Goal: Transaction & Acquisition: Purchase product/service

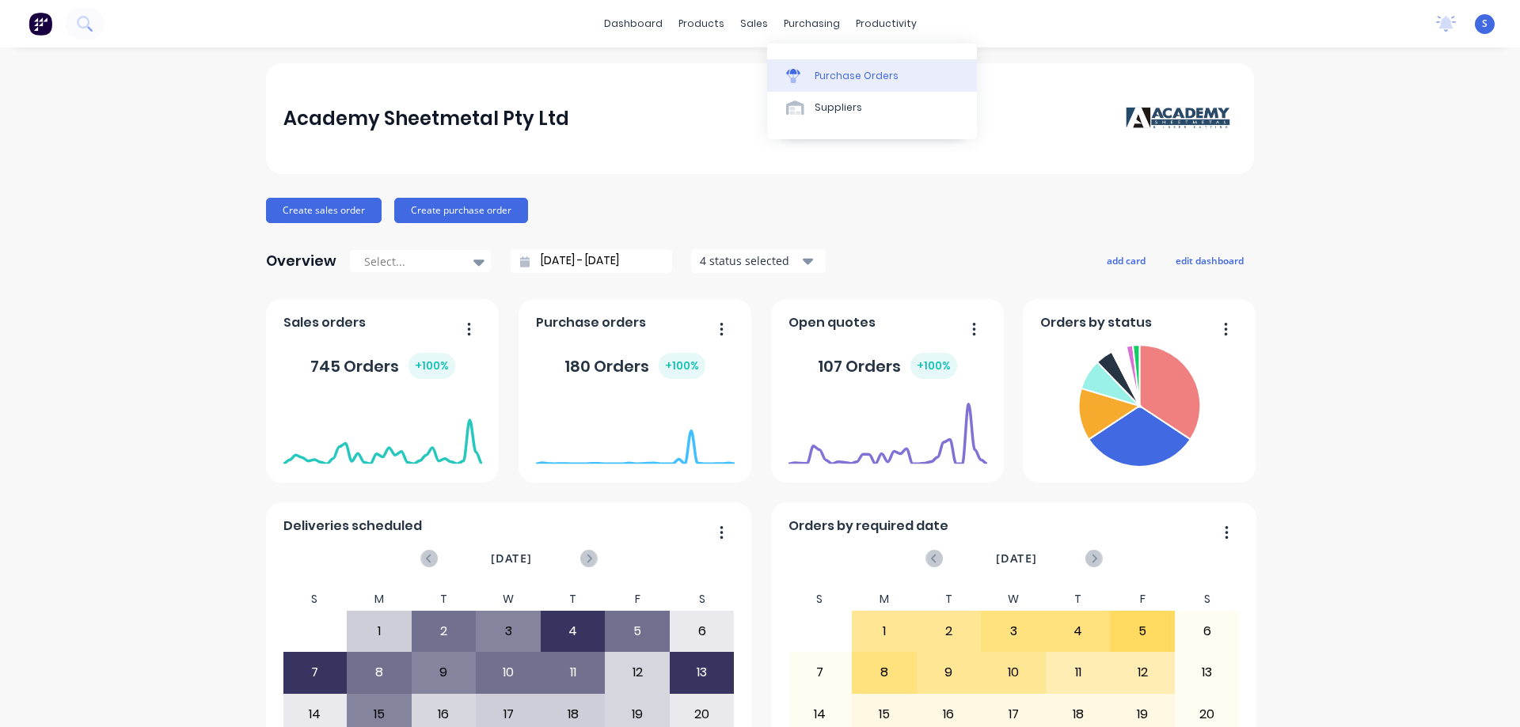
click at [874, 70] on div "Purchase Orders" at bounding box center [856, 76] width 84 height 14
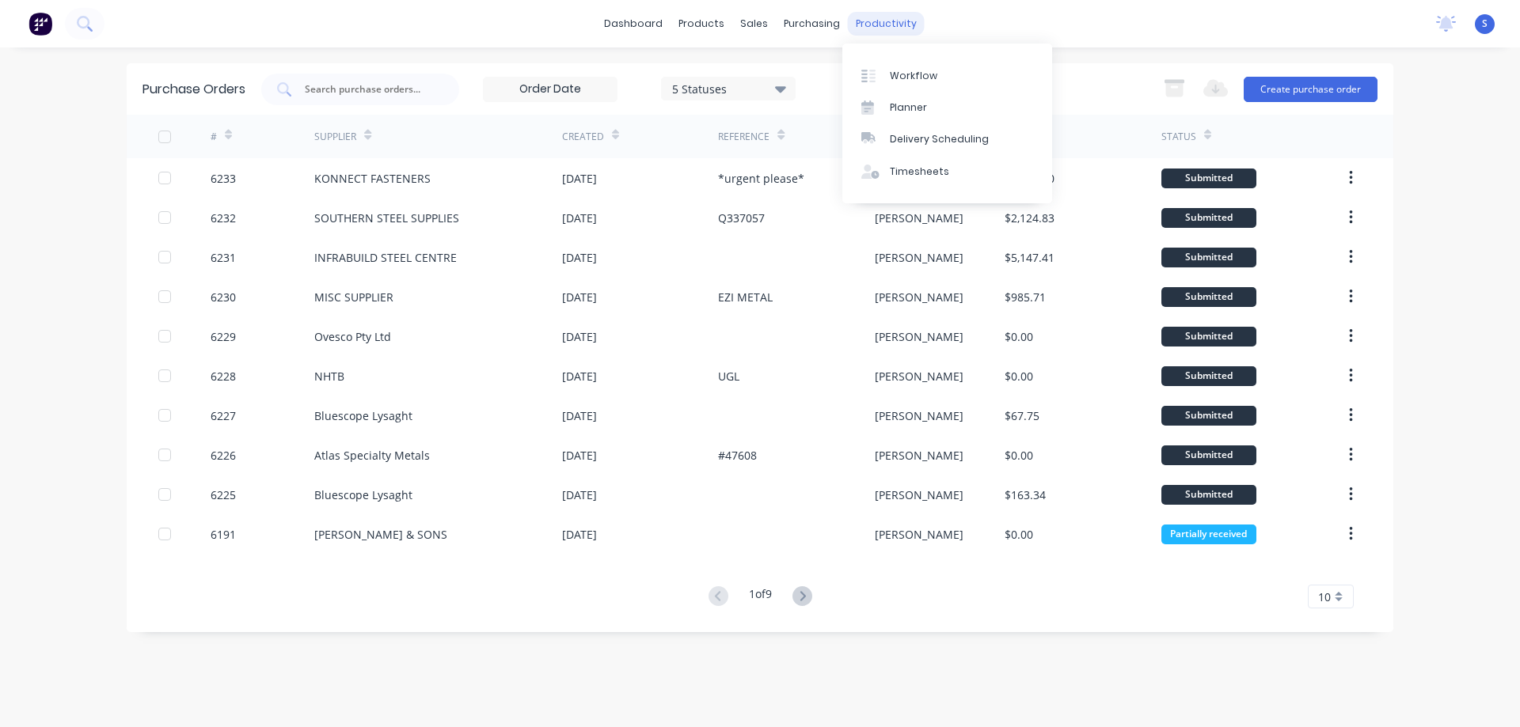
click at [894, 21] on div "productivity" at bounding box center [886, 24] width 77 height 24
click at [781, 88] on link "Sales Orders" at bounding box center [837, 75] width 210 height 32
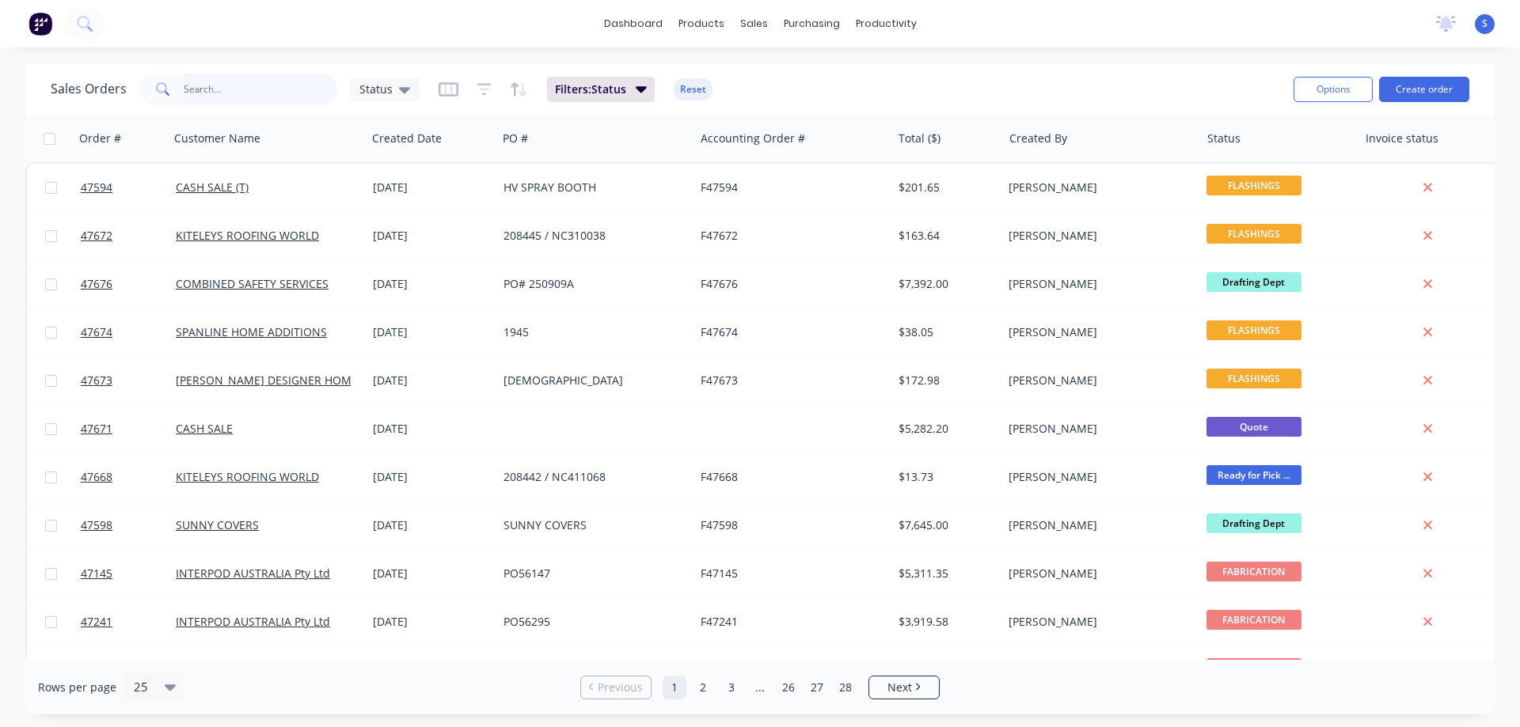
click at [256, 88] on input "text" at bounding box center [261, 90] width 154 height 32
type input "[PERSON_NAME]"
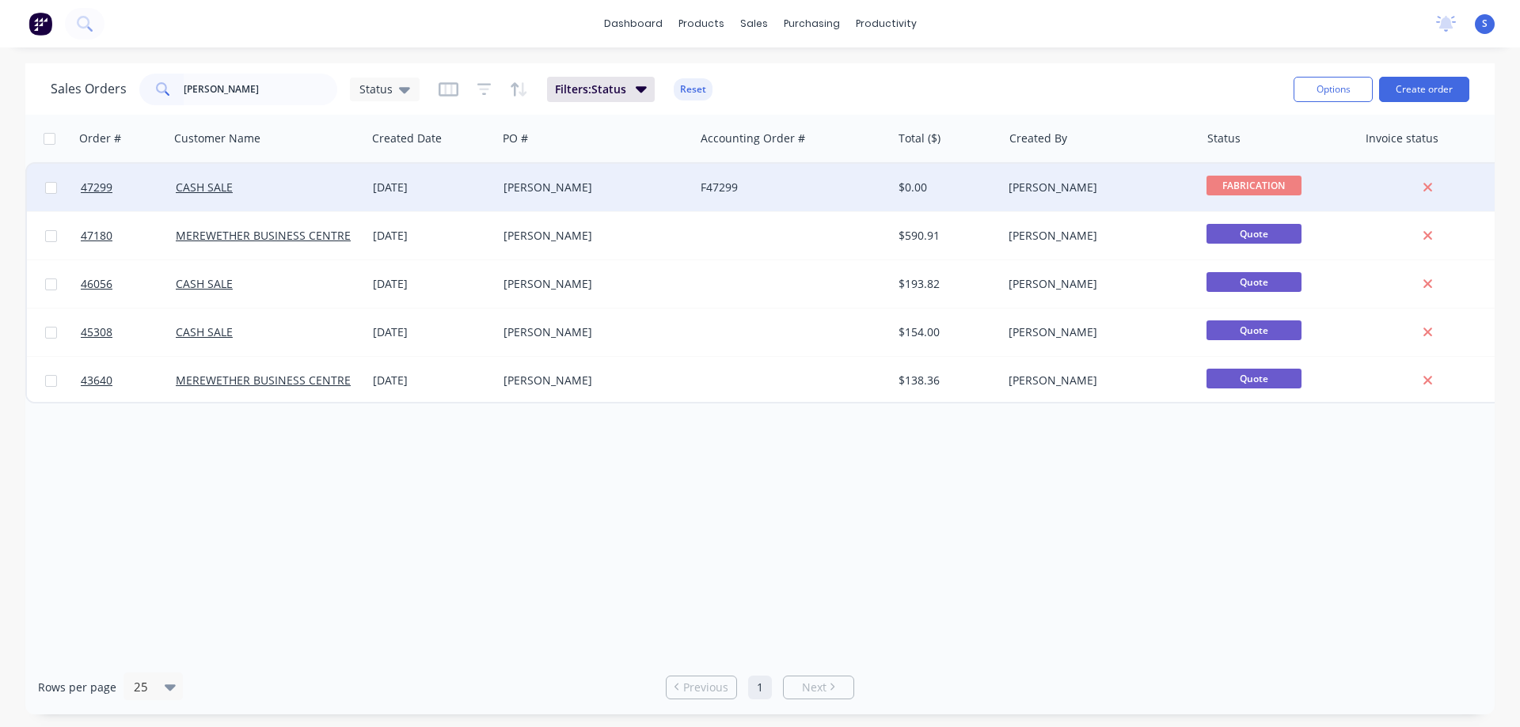
click at [333, 191] on div "CASH SALE" at bounding box center [264, 188] width 176 height 16
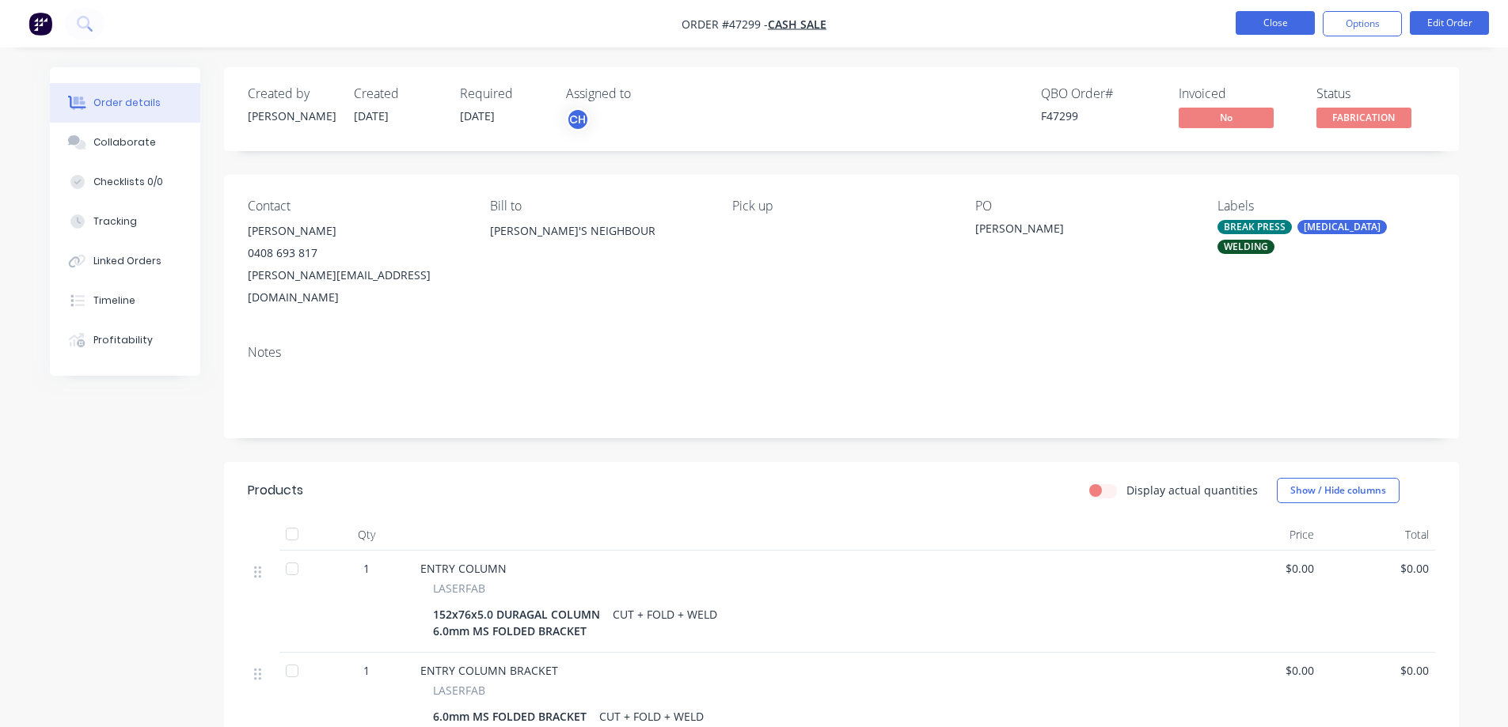
click at [1256, 14] on button "Close" at bounding box center [1275, 23] width 79 height 24
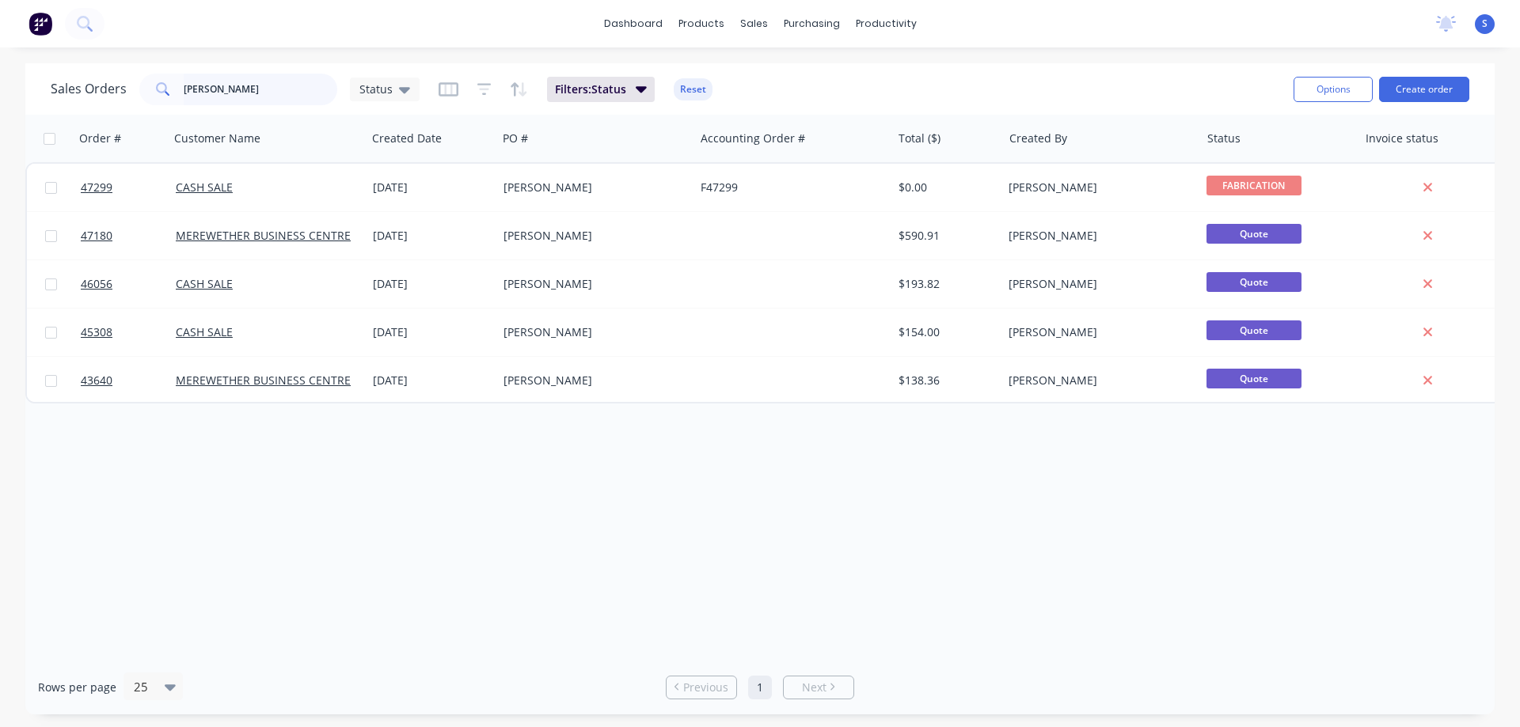
click at [239, 85] on input "[PERSON_NAME]" at bounding box center [261, 90] width 154 height 32
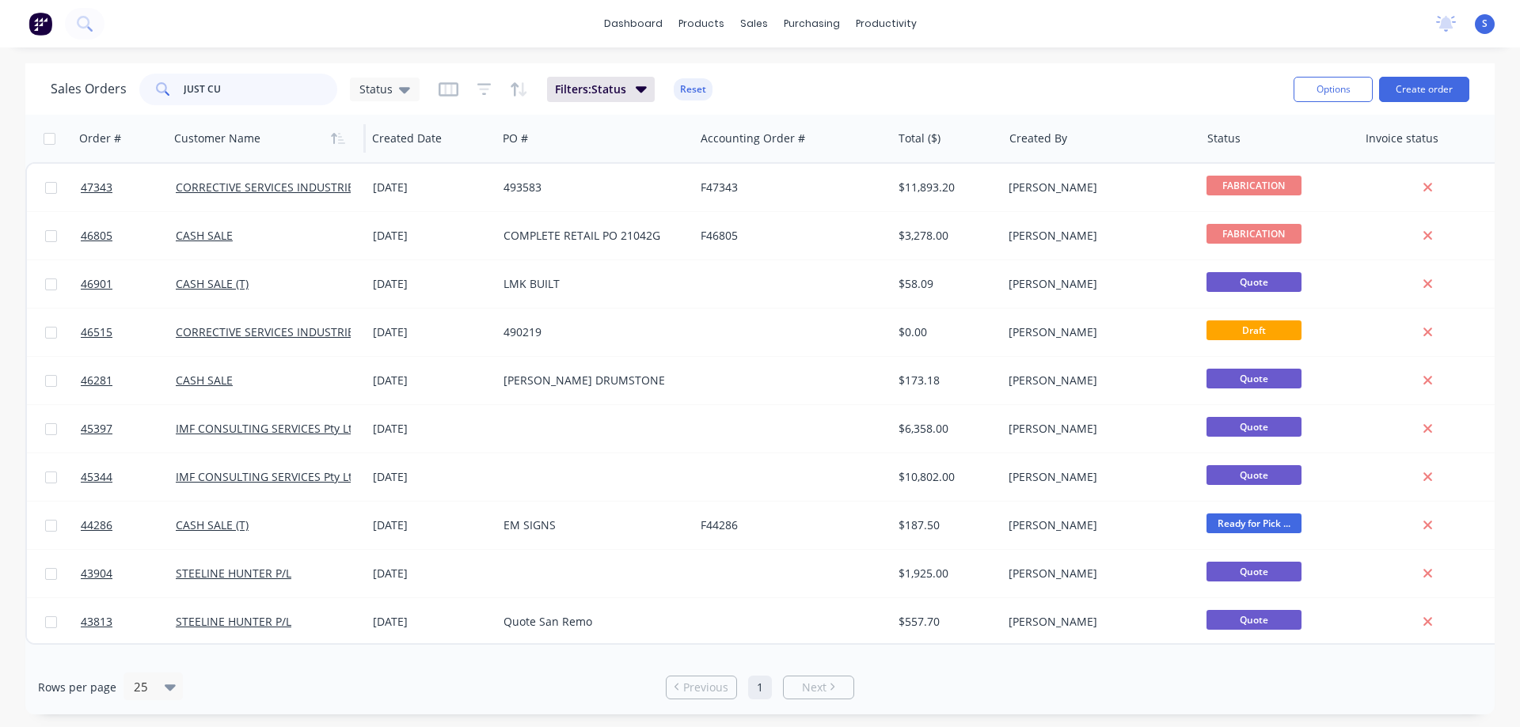
type input "JUST CUT"
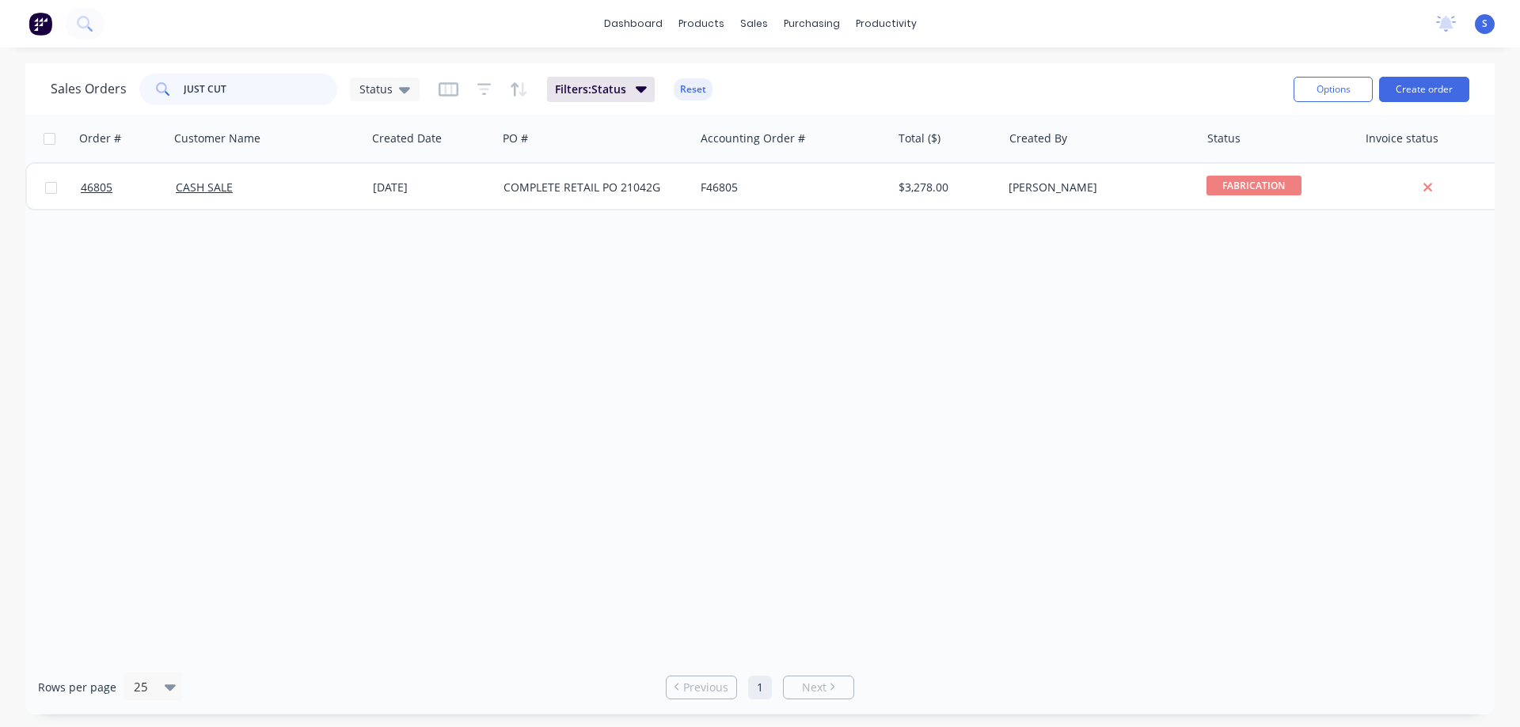
drag, startPoint x: 252, startPoint y: 93, endPoint x: 34, endPoint y: 70, distance: 219.7
click at [121, 78] on div "Sales Orders JUST CUT Status" at bounding box center [235, 90] width 369 height 32
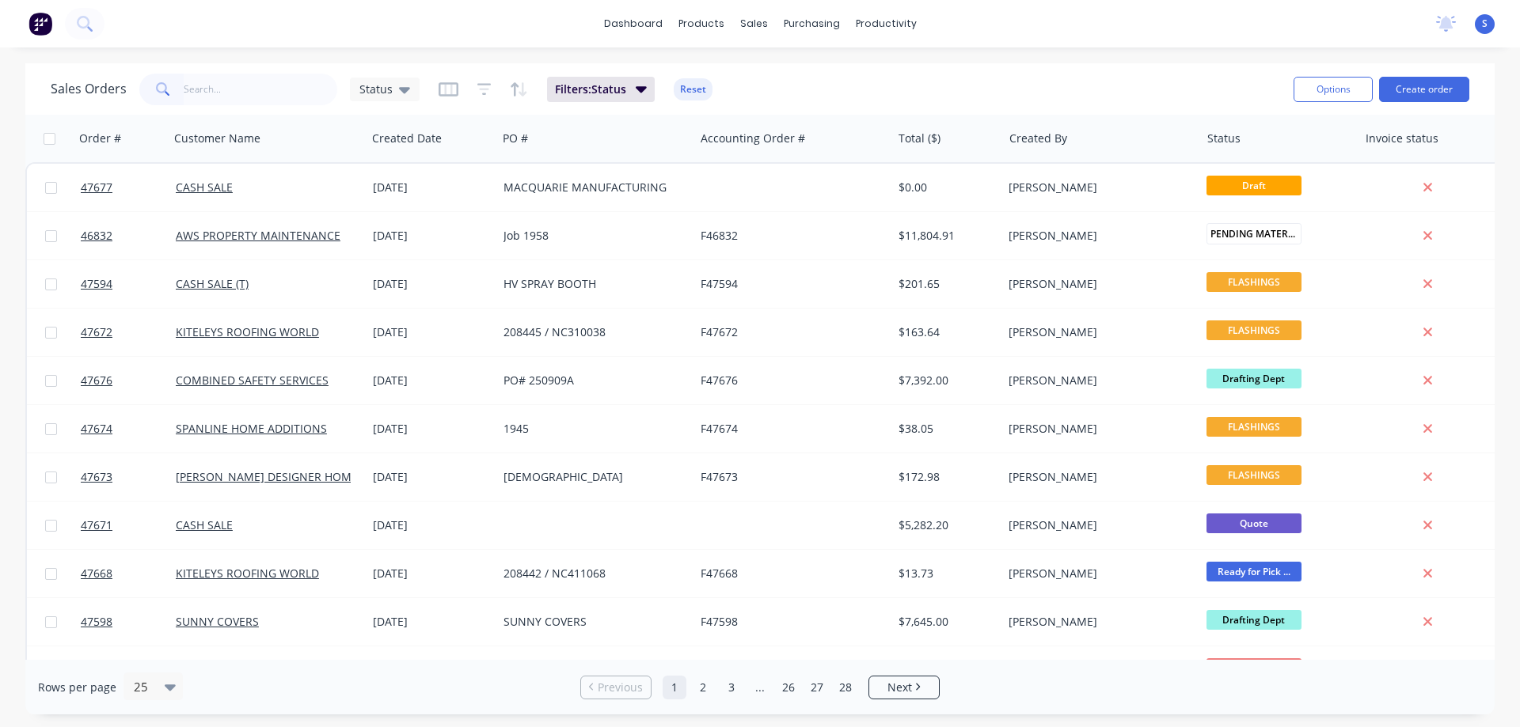
click at [951, 93] on div "Sales Orders Status Filters: Status Reset" at bounding box center [666, 89] width 1230 height 39
click at [893, 78] on div "Workflow" at bounding box center [913, 76] width 47 height 14
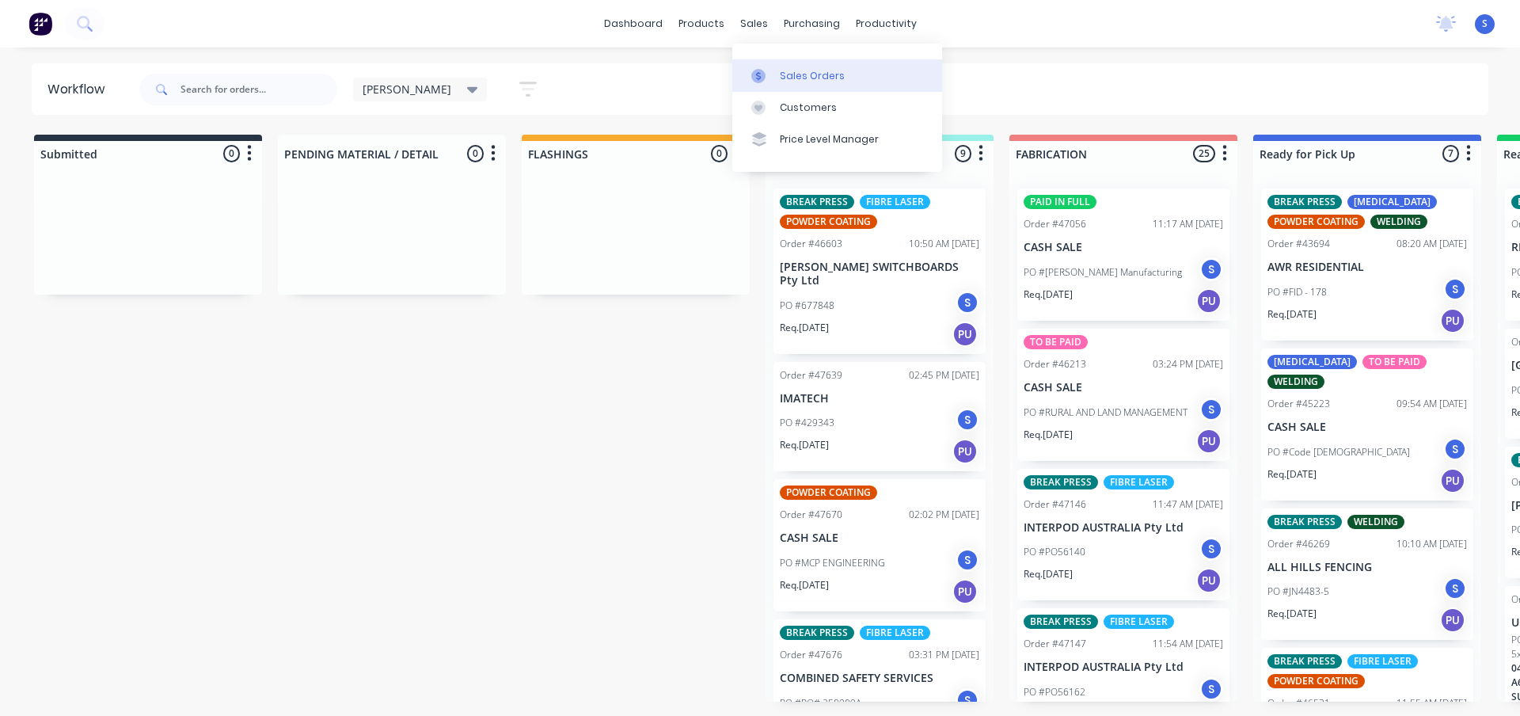
click at [798, 82] on div "Sales Orders" at bounding box center [812, 76] width 65 height 14
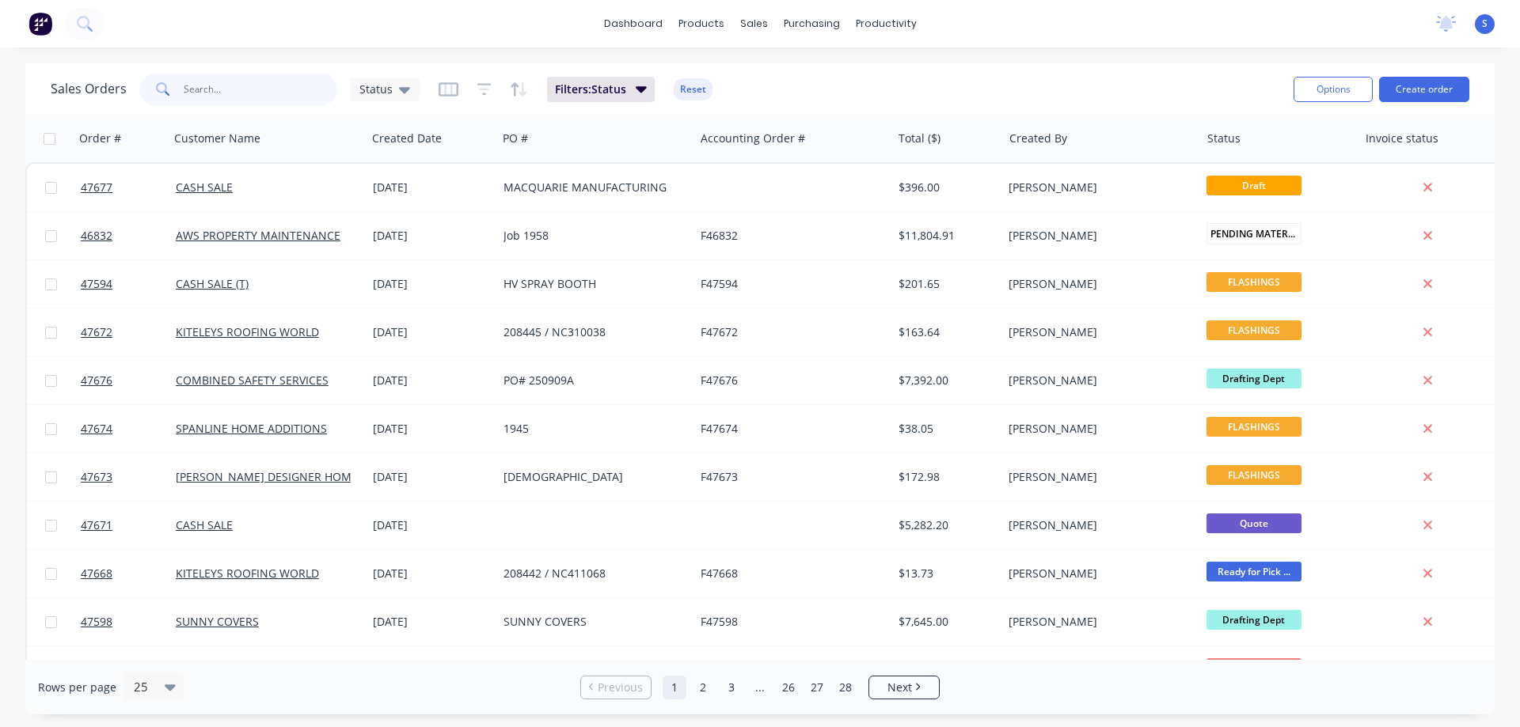
click at [245, 89] on input "text" at bounding box center [261, 90] width 154 height 32
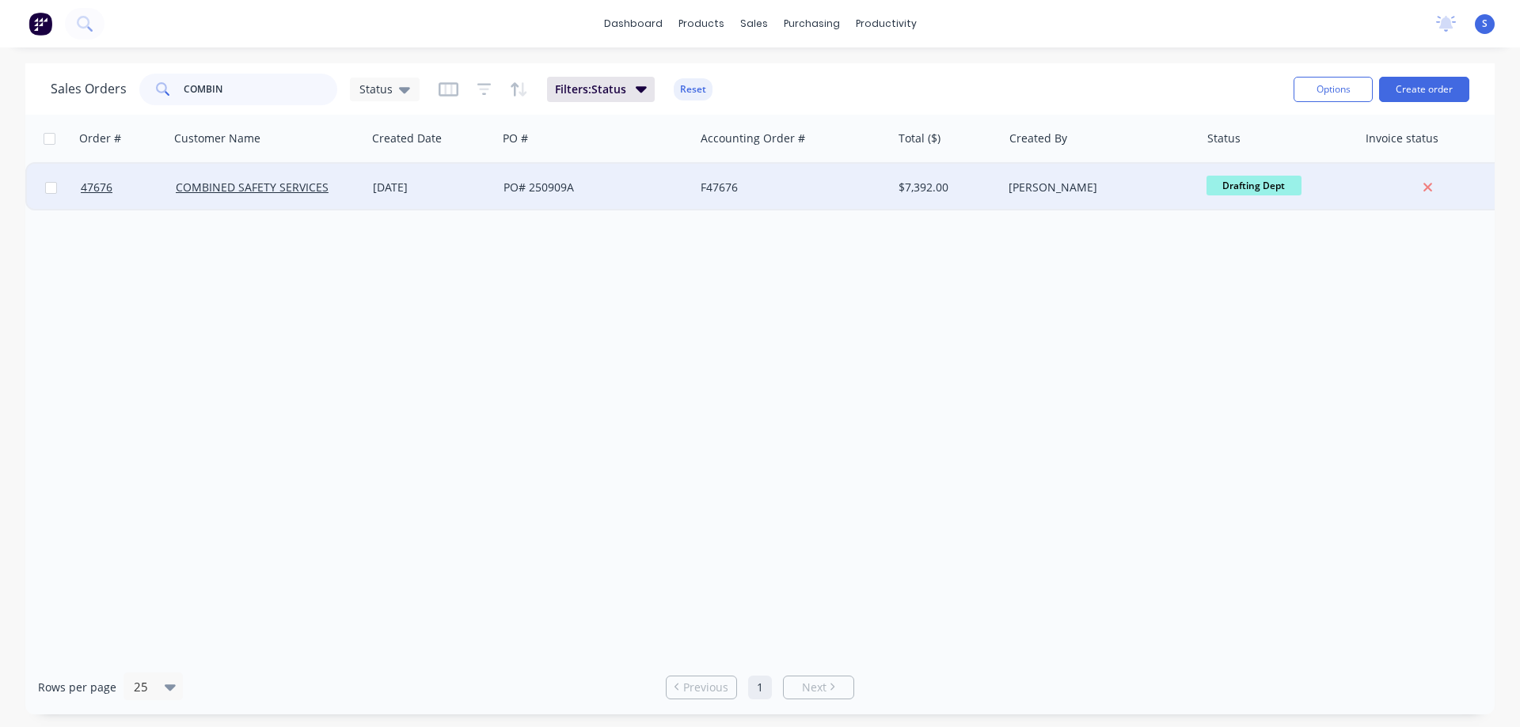
type input "COMBIN"
click at [470, 185] on div "[DATE]" at bounding box center [432, 188] width 118 height 16
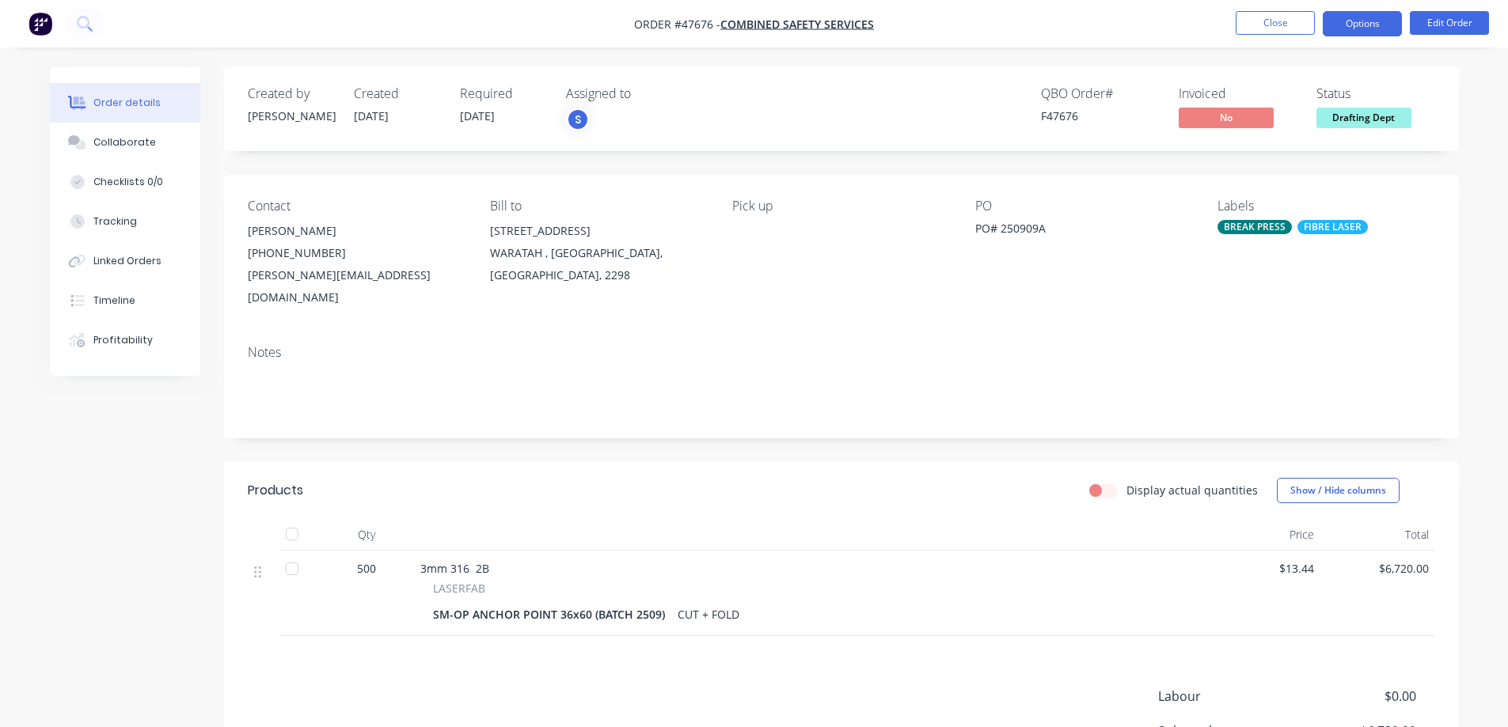
click at [1356, 25] on button "Options" at bounding box center [1362, 23] width 79 height 25
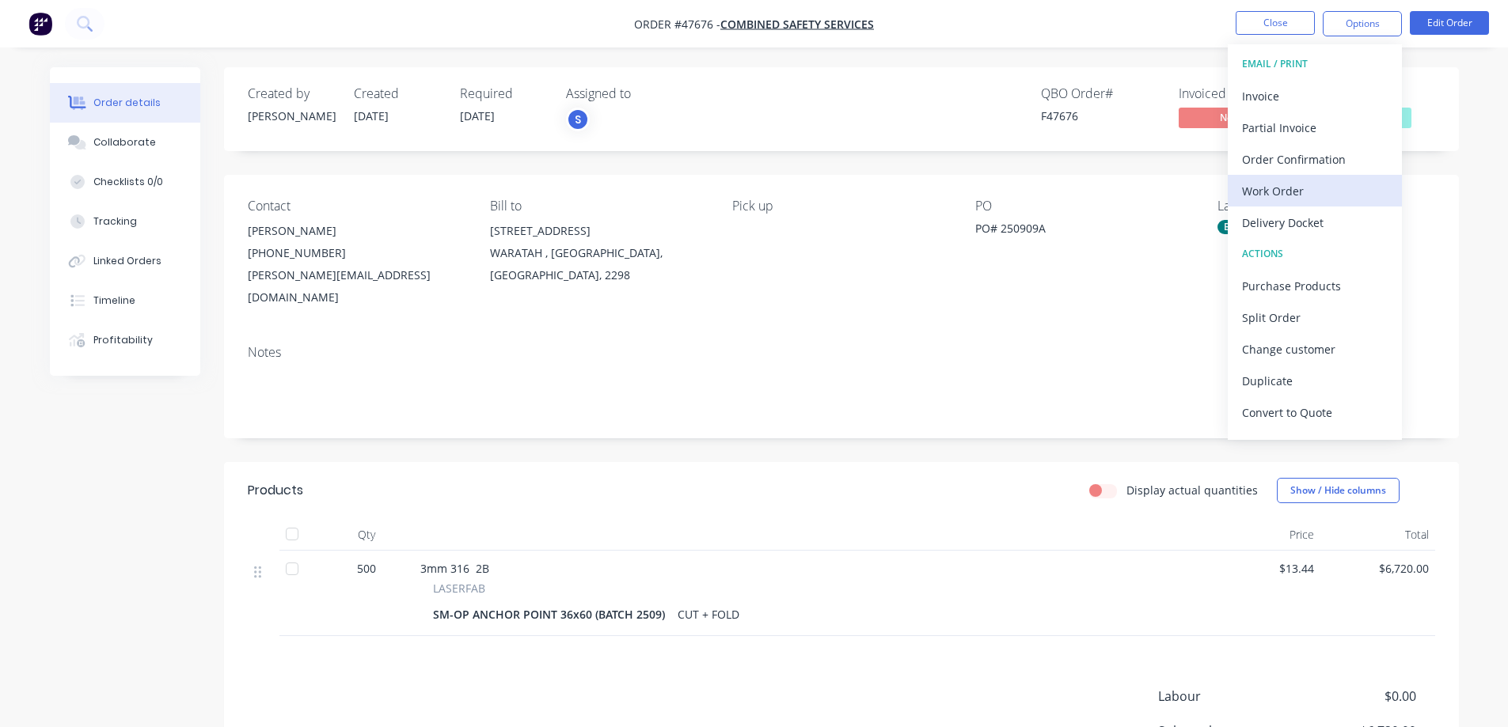
click at [1300, 198] on div "Work Order" at bounding box center [1315, 191] width 146 height 23
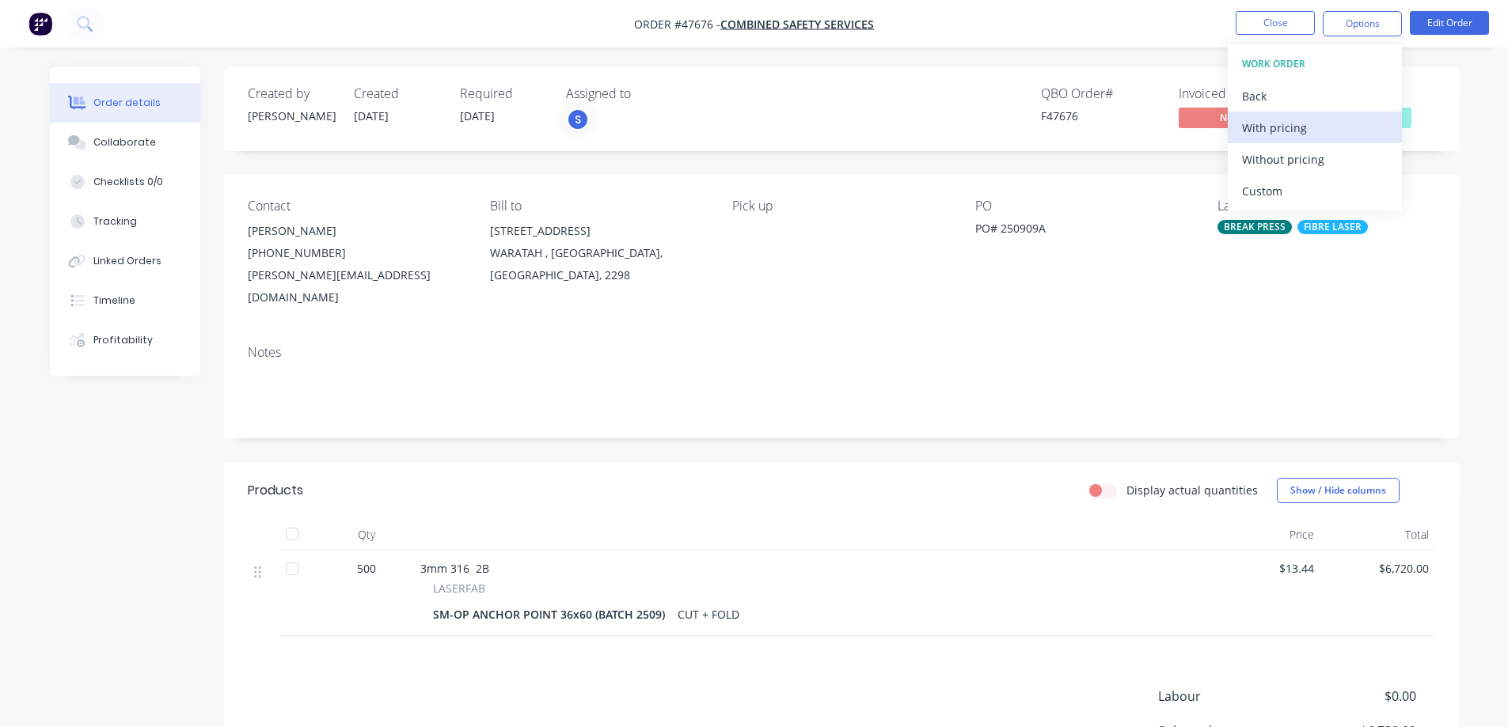
click at [1291, 125] on div "With pricing" at bounding box center [1315, 127] width 146 height 23
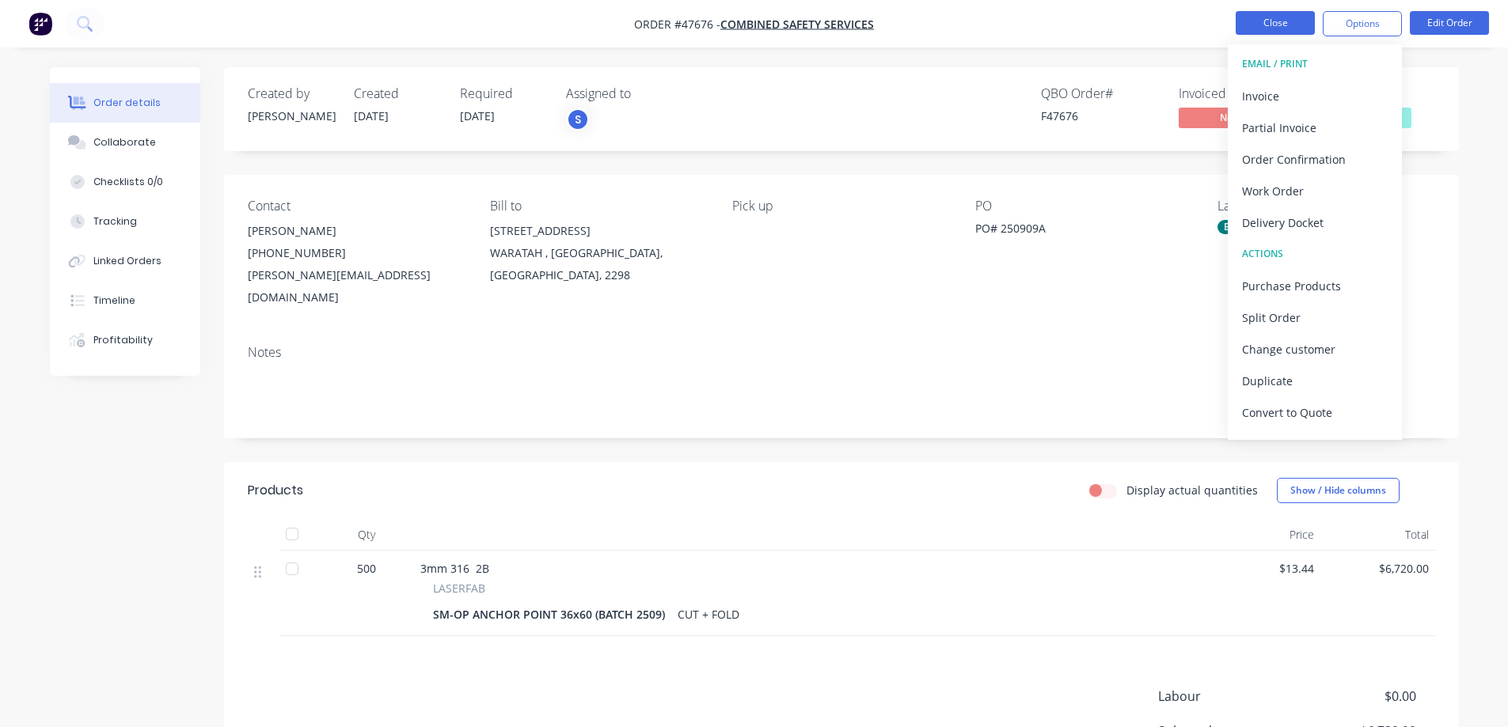
click at [1297, 24] on button "Close" at bounding box center [1275, 23] width 79 height 24
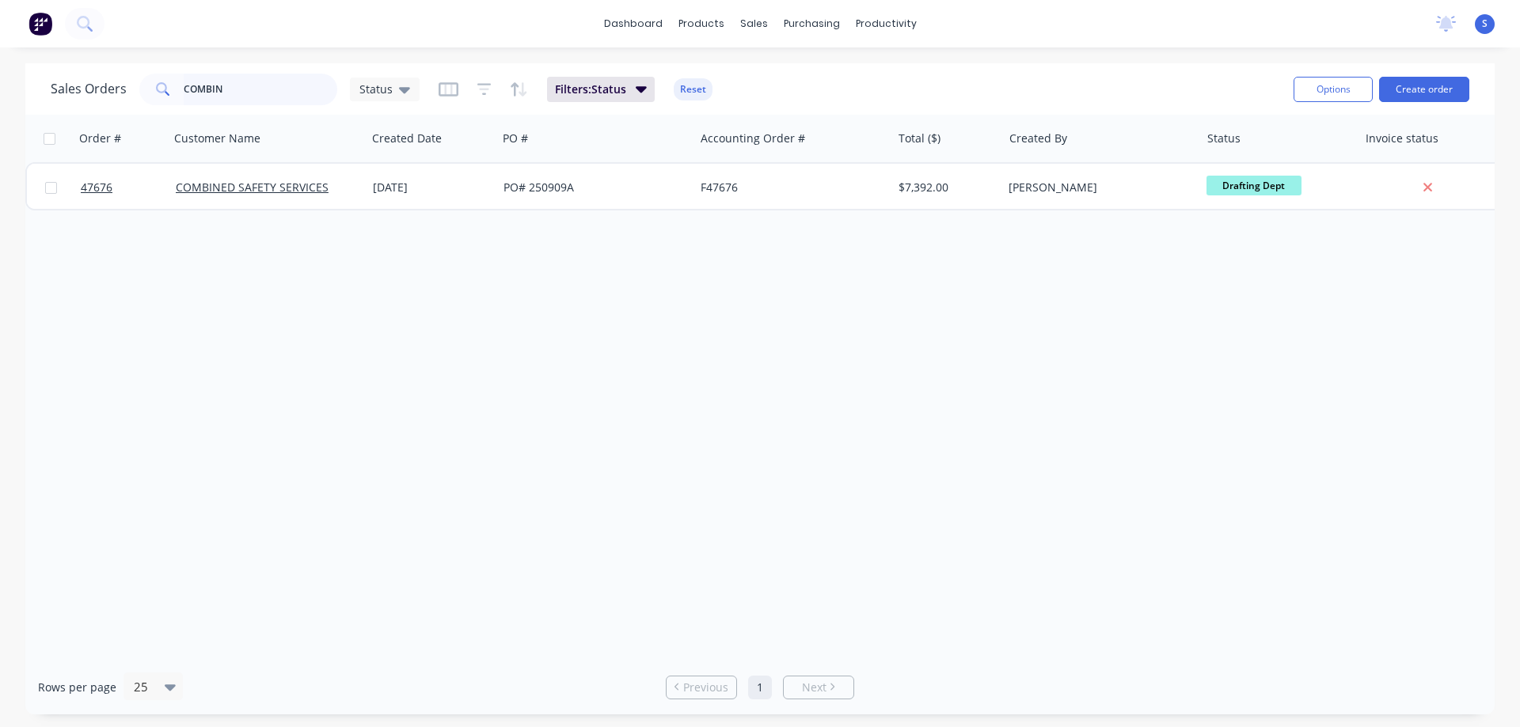
drag, startPoint x: 244, startPoint y: 85, endPoint x: 10, endPoint y: 104, distance: 234.2
click at [93, 97] on div "Sales Orders COMBIN Status" at bounding box center [235, 90] width 369 height 32
click at [852, 77] on div "Purchase Orders" at bounding box center [863, 76] width 84 height 14
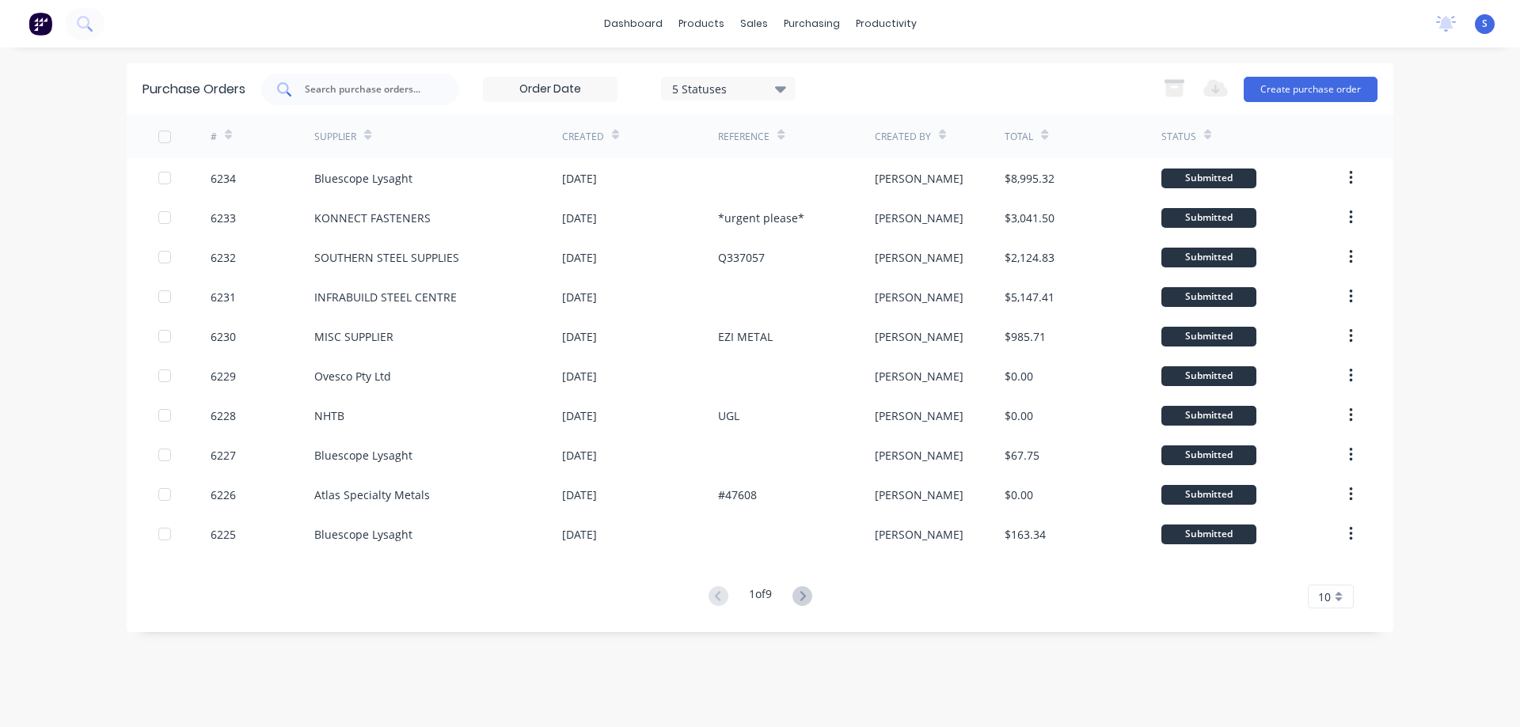
click at [382, 85] on input "text" at bounding box center [368, 90] width 131 height 16
click at [1327, 93] on button "Create purchase order" at bounding box center [1310, 89] width 134 height 25
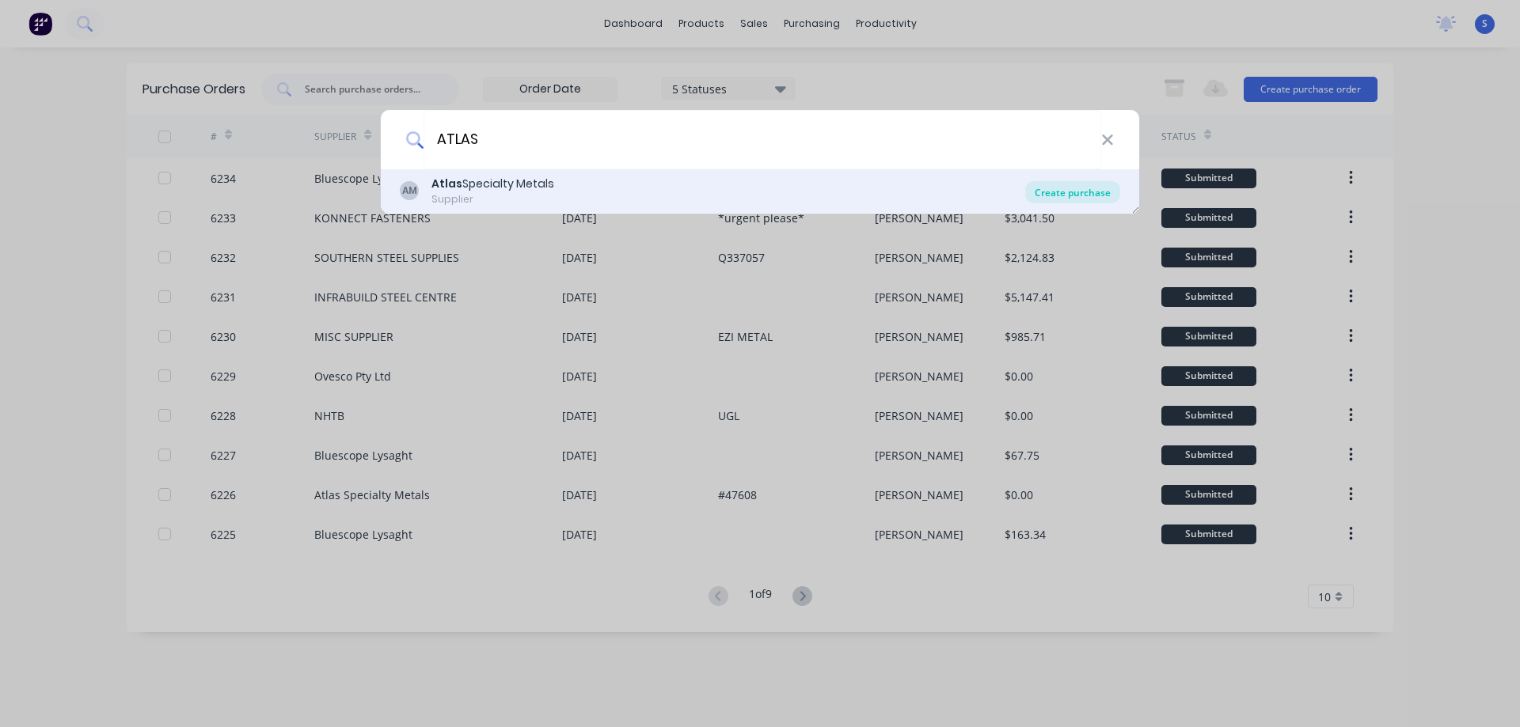
type input "ATLAS"
click at [1077, 181] on div "Create purchase" at bounding box center [1072, 192] width 95 height 22
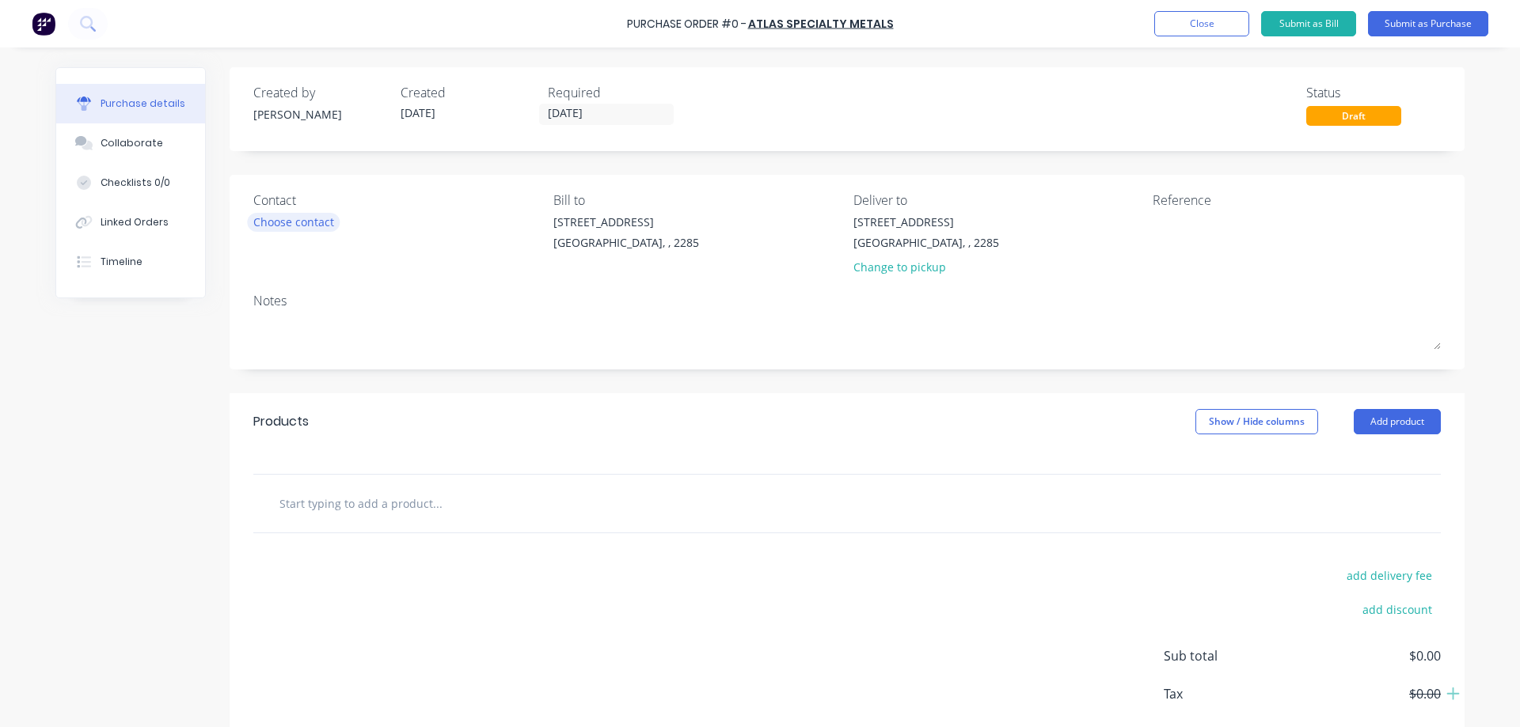
click at [304, 218] on div "Choose contact" at bounding box center [293, 222] width 81 height 17
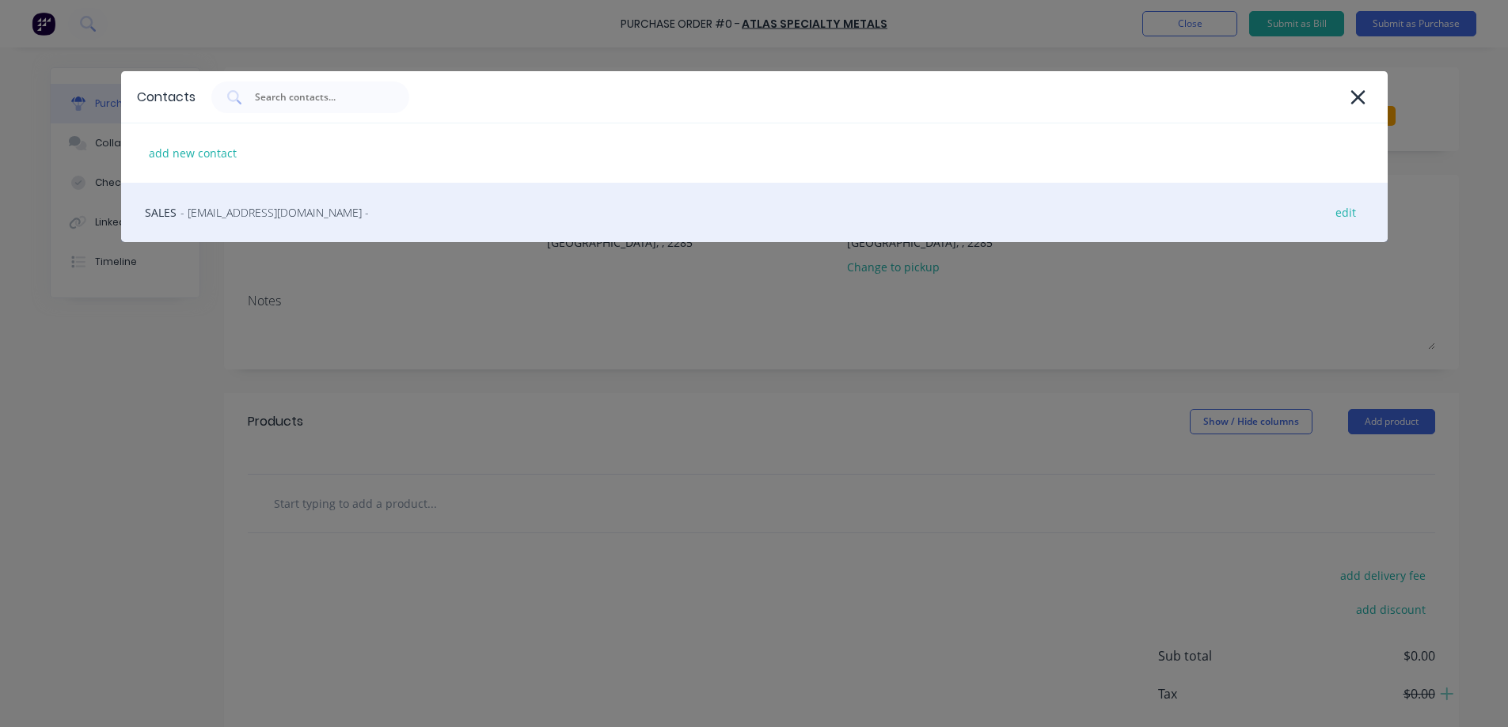
click at [250, 224] on div "SALES - [EMAIL_ADDRESS][DOMAIN_NAME] - edit" at bounding box center [754, 212] width 1266 height 59
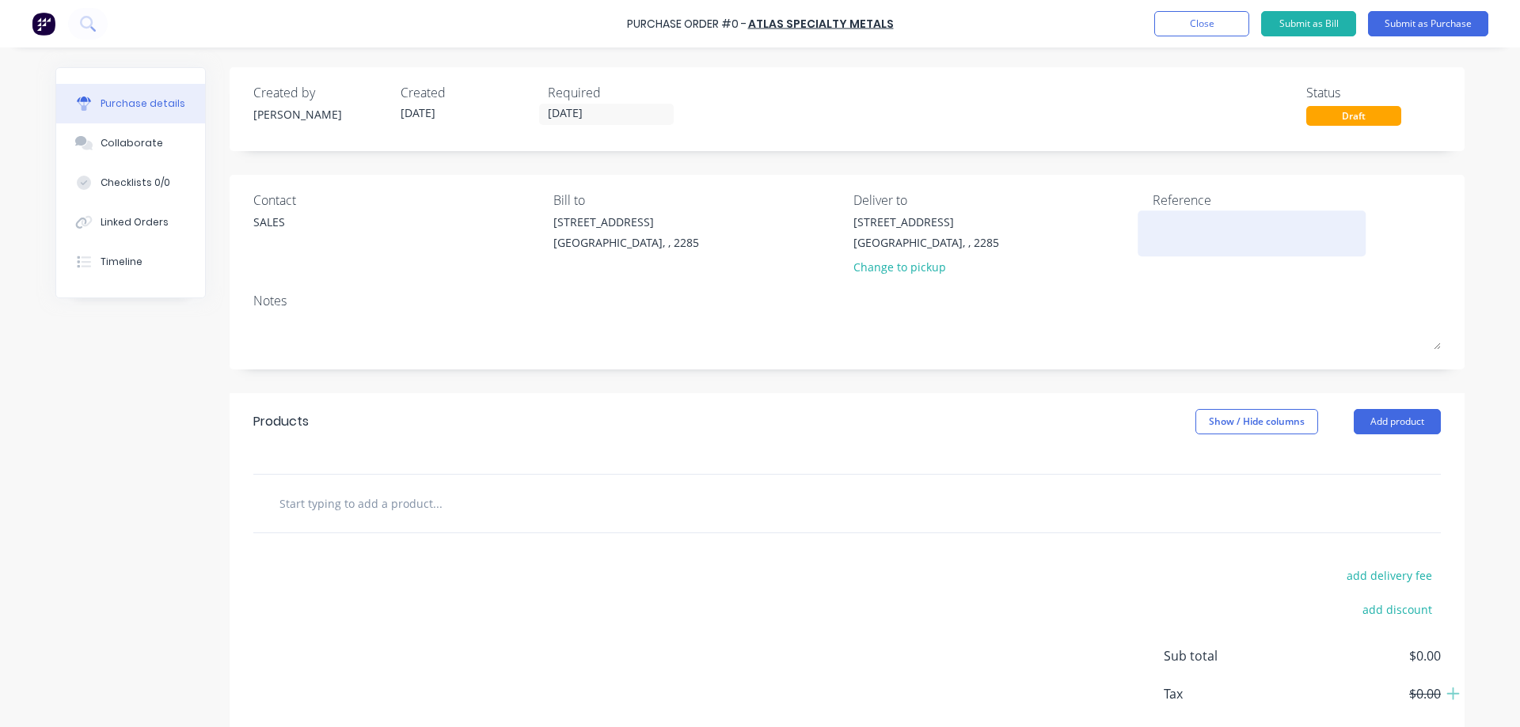
click at [1175, 235] on textarea at bounding box center [1251, 232] width 198 height 36
type textarea "x"
type textarea "#"
type textarea "x"
type textarea "#4"
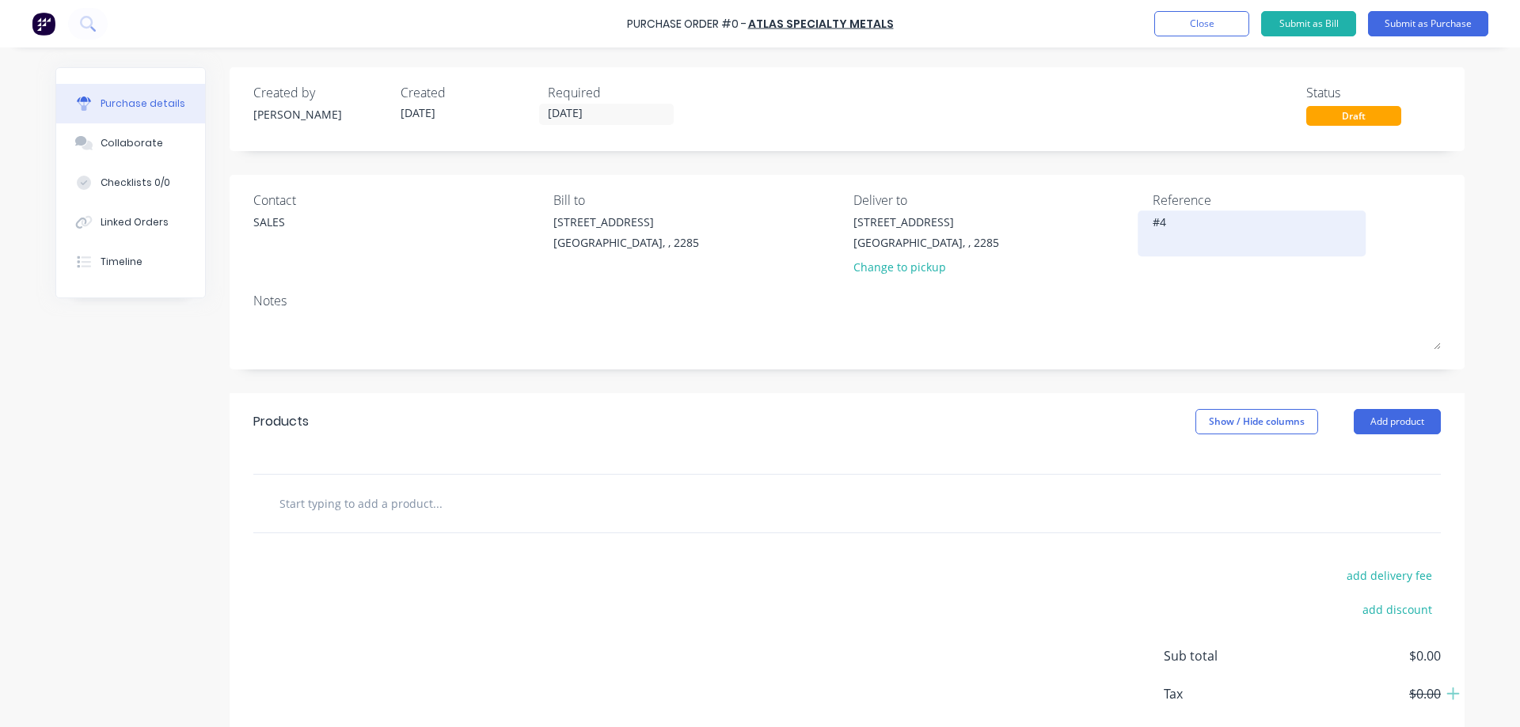
type textarea "x"
type textarea "#47"
type textarea "x"
type textarea "#476"
type textarea "x"
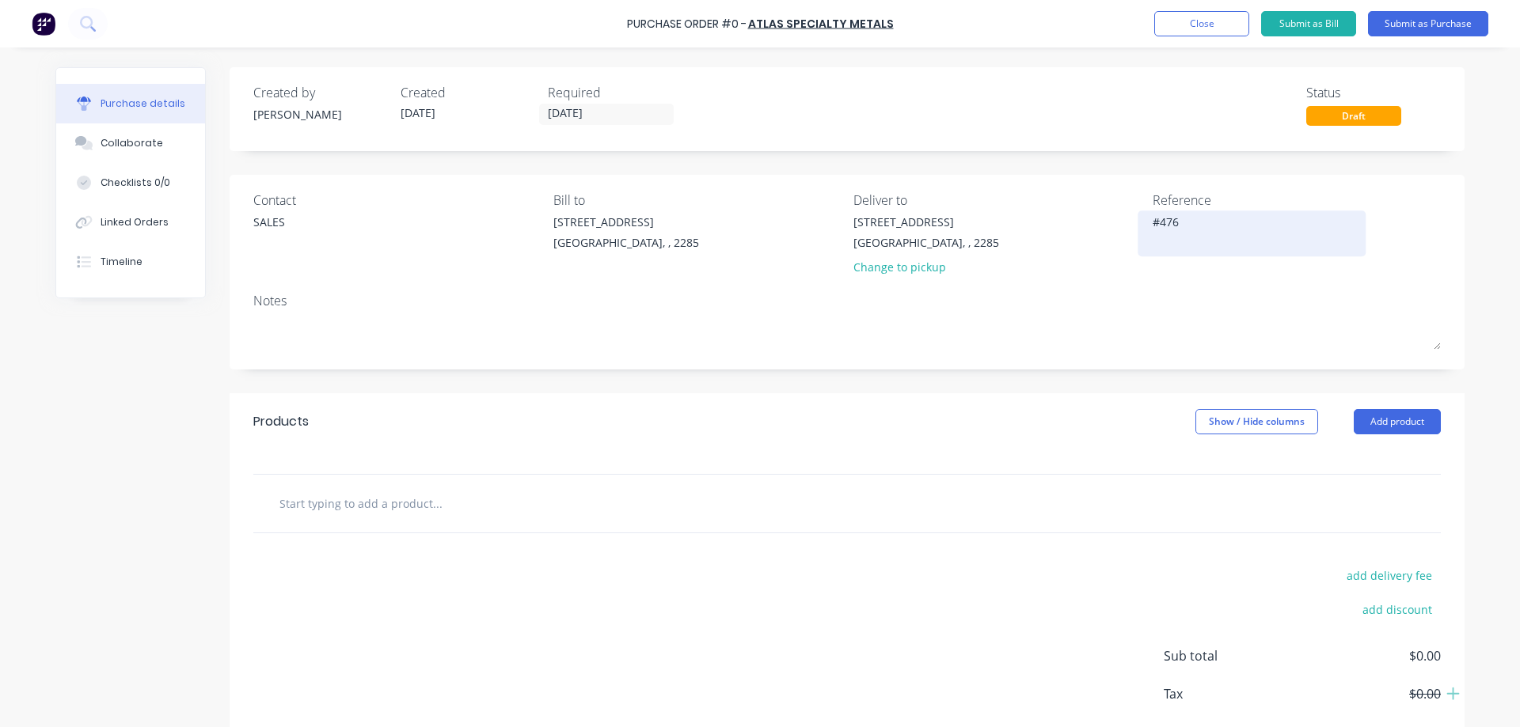
type textarea "#4767"
type textarea "x"
type textarea "#47676"
click at [1177, 222] on textarea "#47676" at bounding box center [1251, 232] width 198 height 36
type textarea "x"
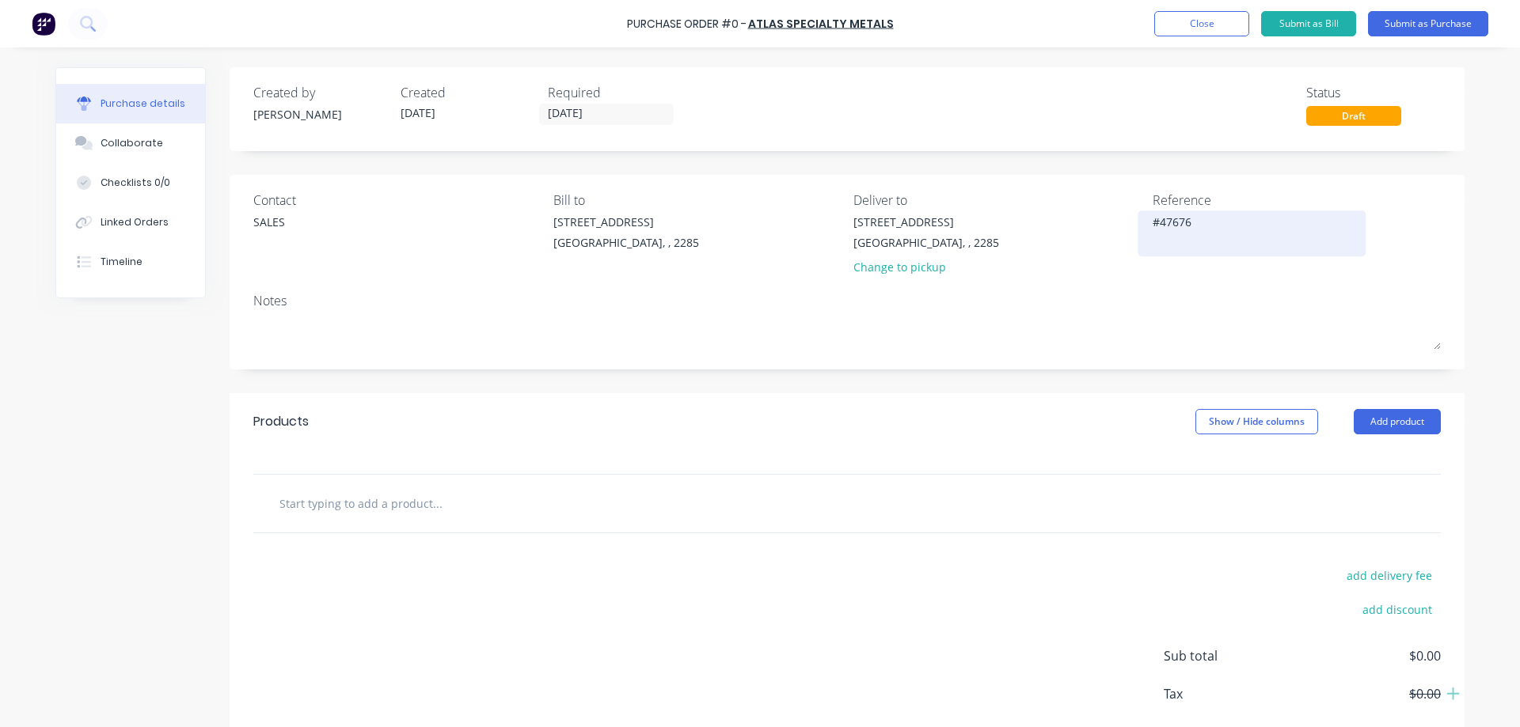
click at [1177, 222] on textarea "#47676" at bounding box center [1251, 232] width 198 height 36
type textarea "#47676"
type textarea "x"
type textarea "#47676"
click at [117, 223] on div "Linked Orders" at bounding box center [135, 222] width 68 height 14
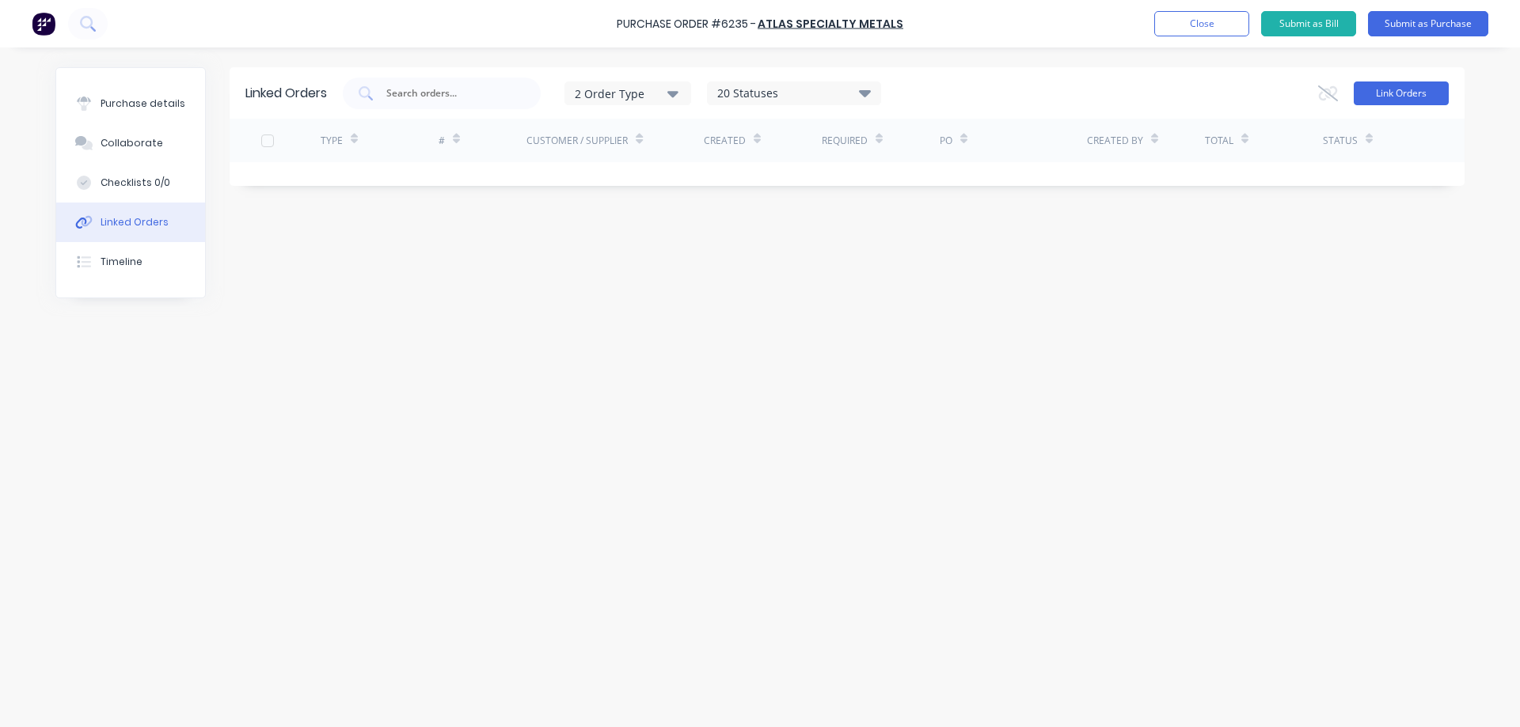
click at [1414, 94] on button "Link Orders" at bounding box center [1400, 94] width 95 height 24
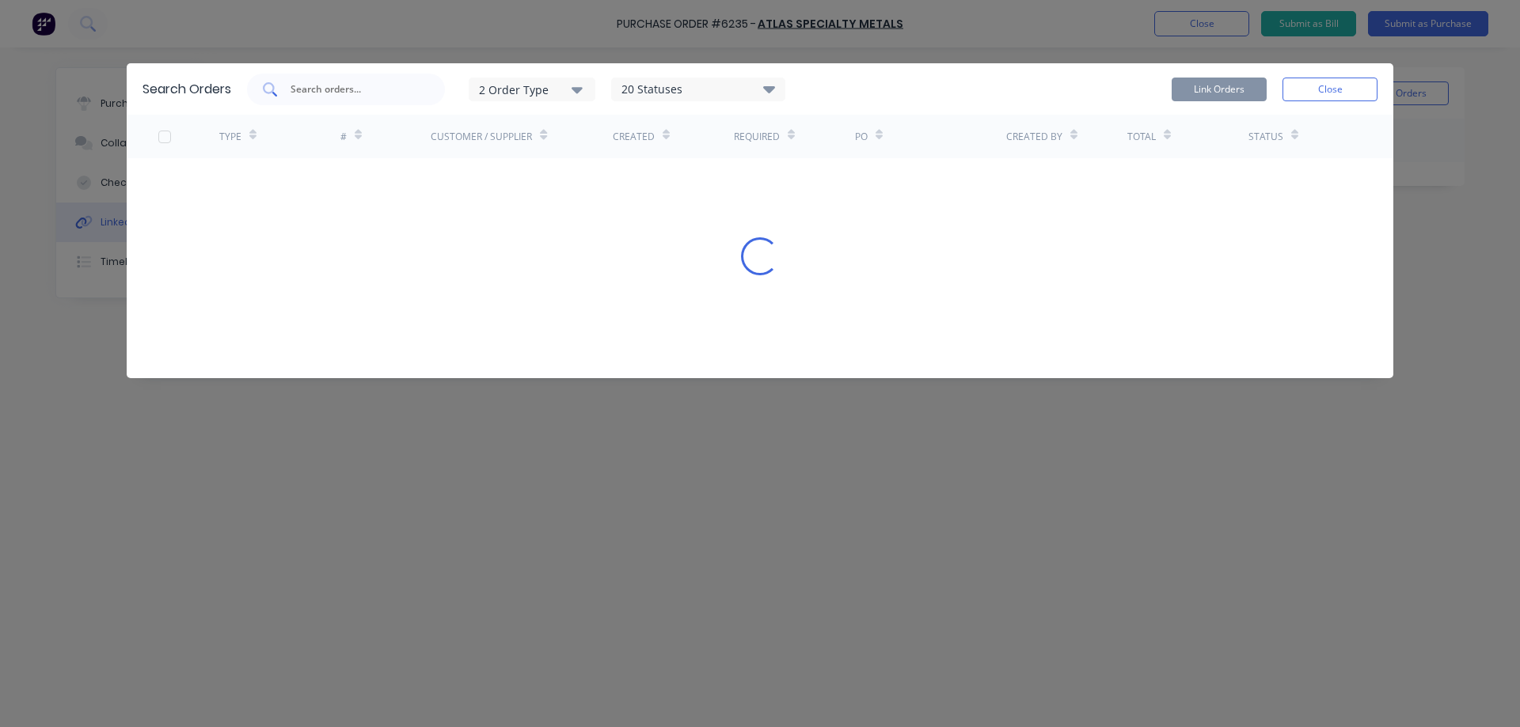
click at [363, 92] on input "text" at bounding box center [354, 90] width 131 height 16
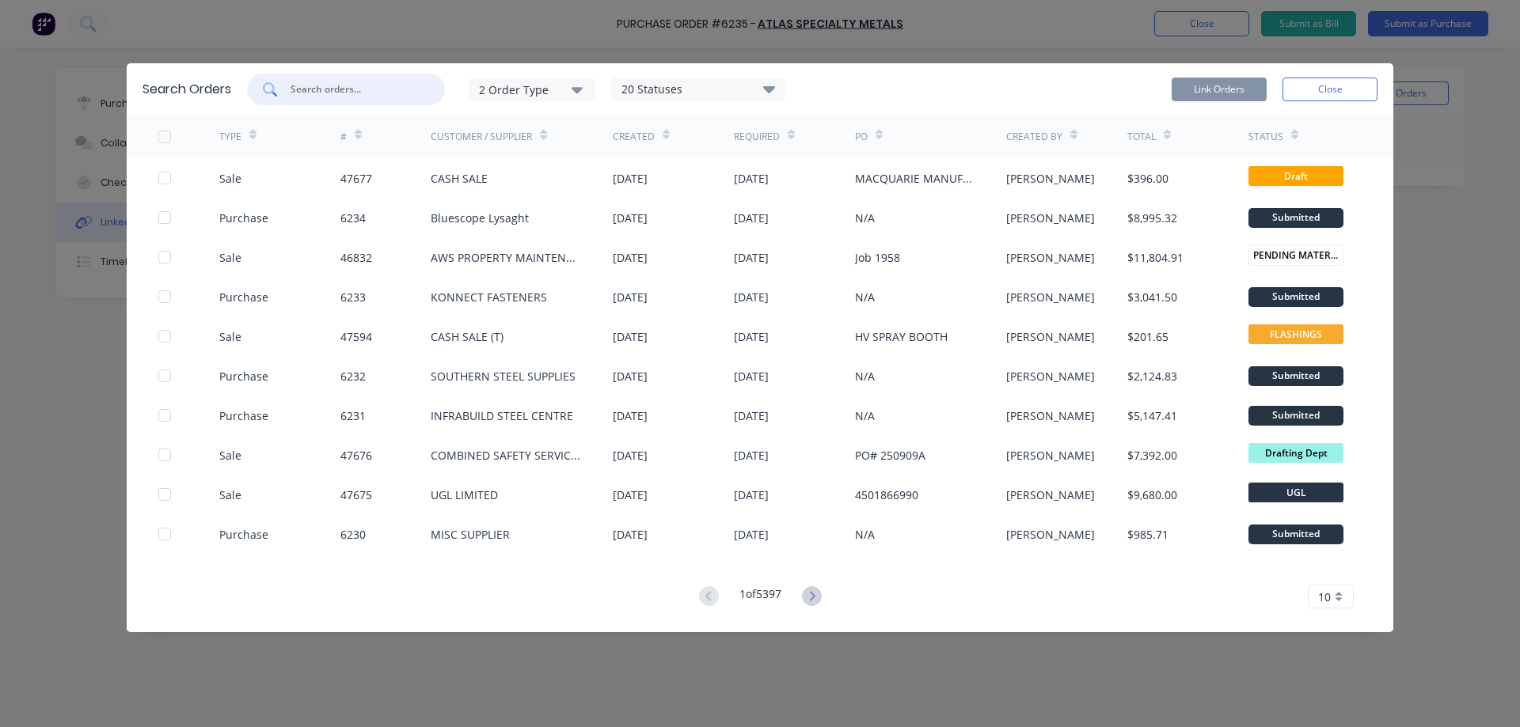
paste input "47676"
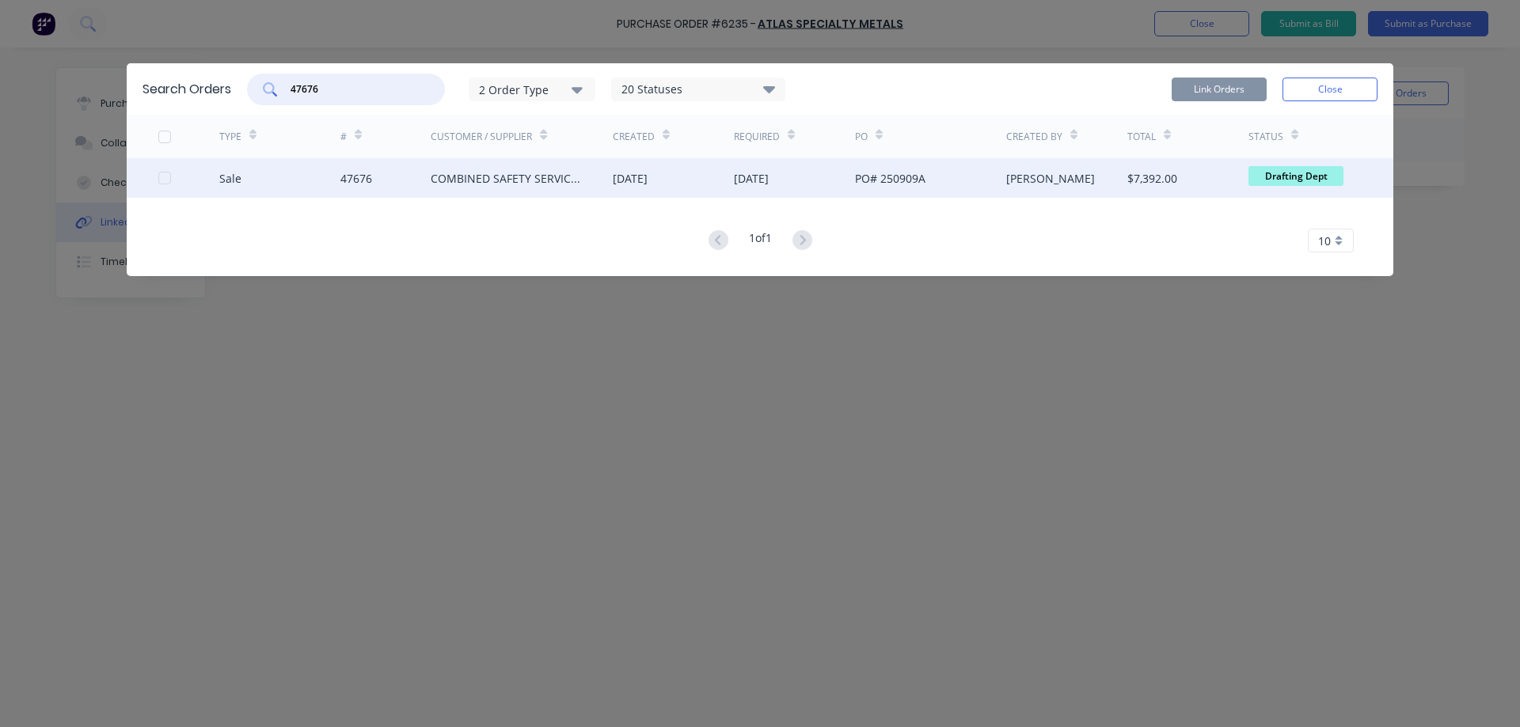
click at [161, 177] on div at bounding box center [165, 178] width 32 height 32
type input "47676"
click at [1231, 88] on button "Link Orders" at bounding box center [1218, 90] width 95 height 24
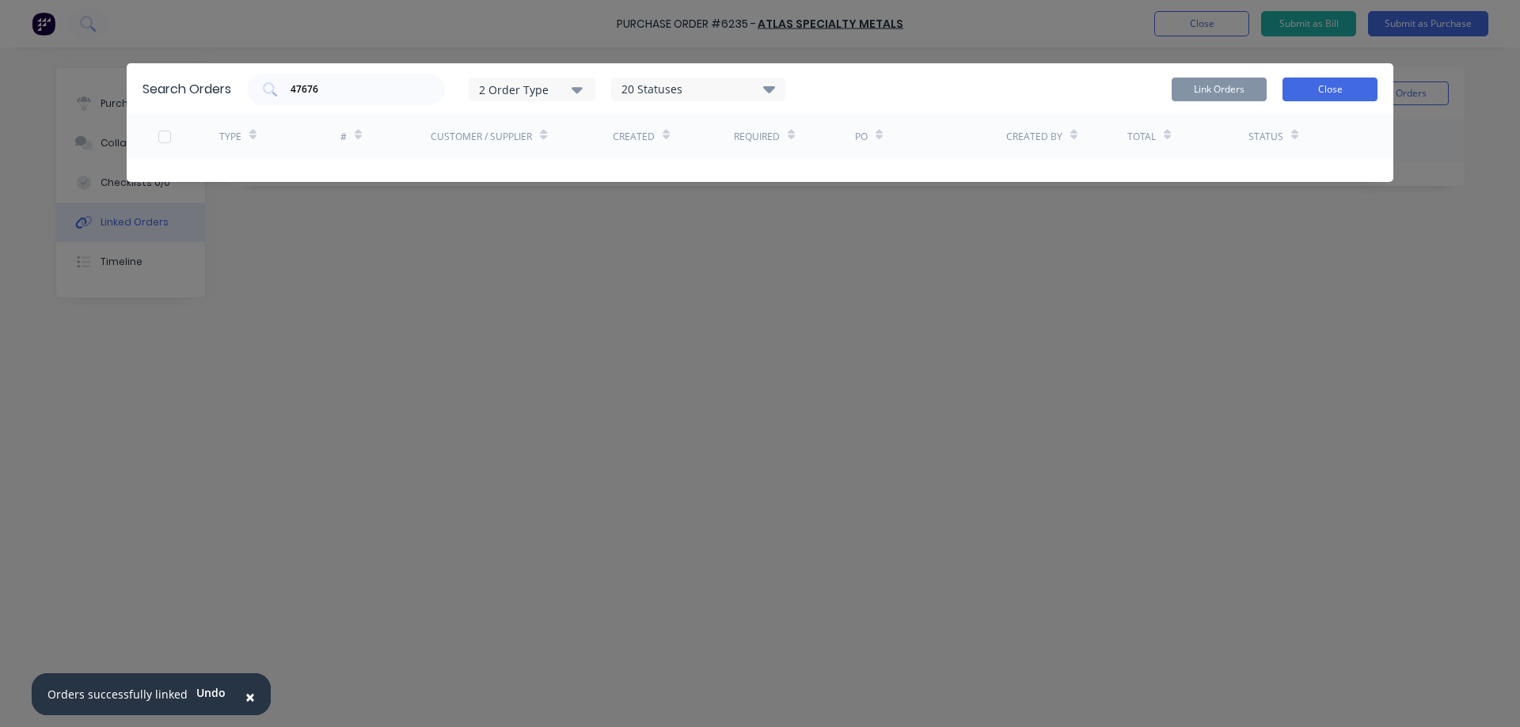
click at [1323, 99] on button "Close" at bounding box center [1329, 90] width 95 height 24
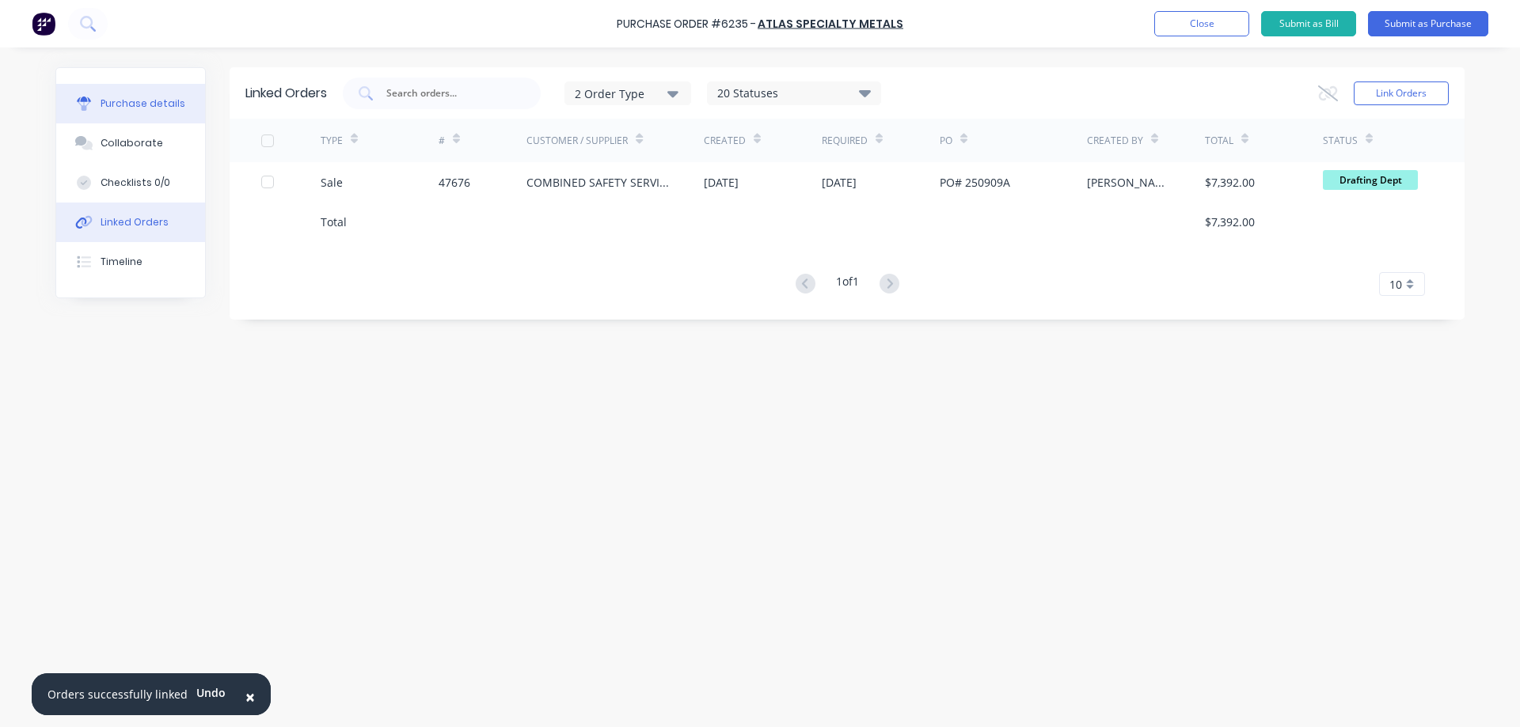
click at [157, 103] on div "Purchase details" at bounding box center [143, 104] width 85 height 14
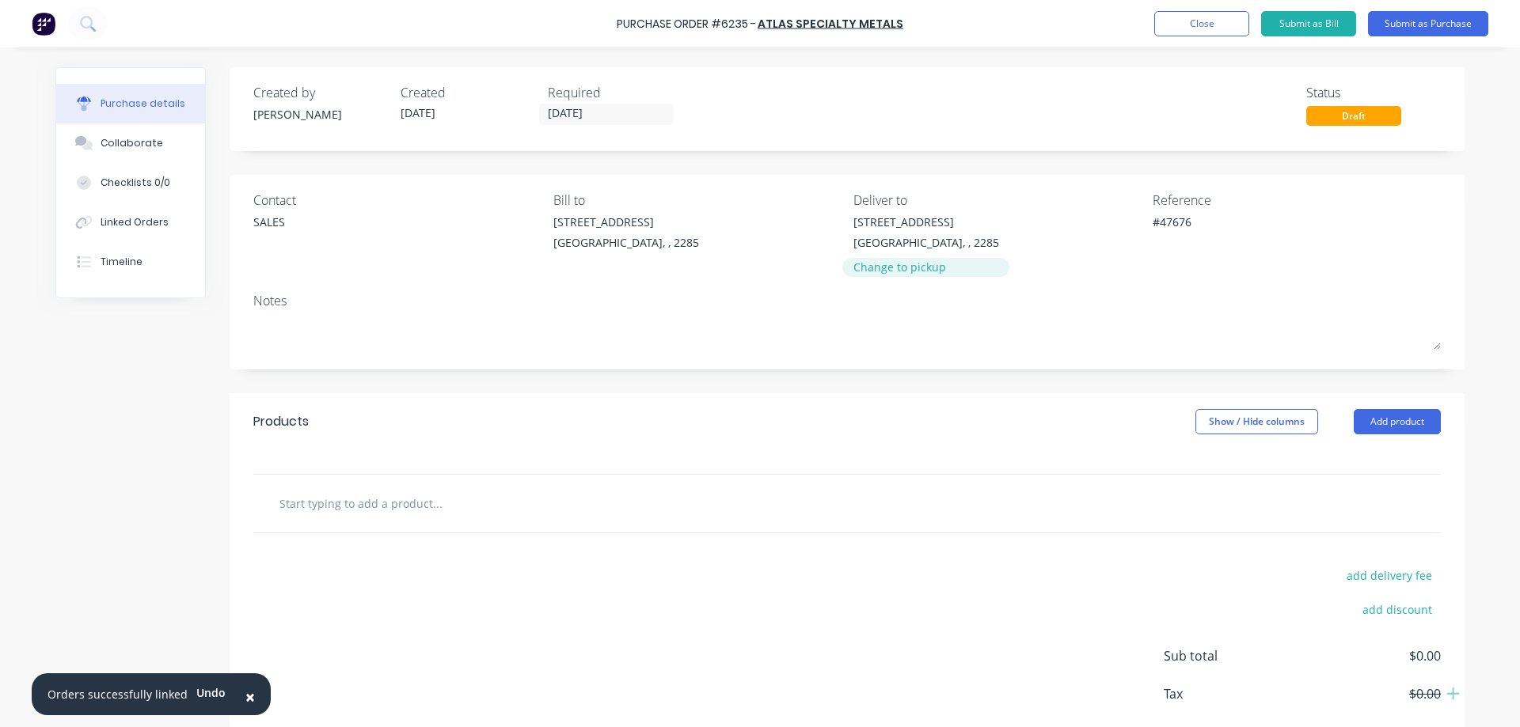
click at [893, 267] on div "Change to pickup" at bounding box center [926, 267] width 146 height 17
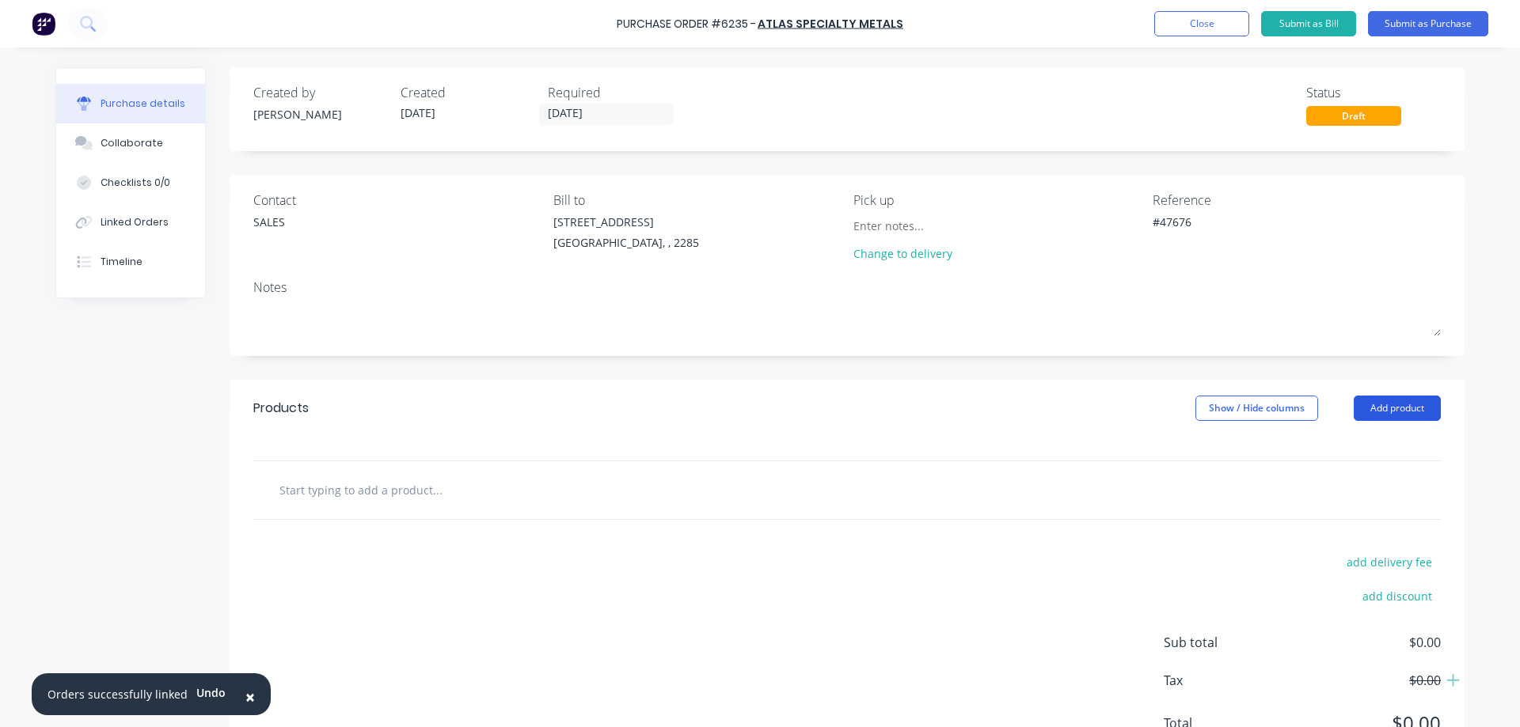
click at [1384, 409] on button "Add product" at bounding box center [1396, 408] width 87 height 25
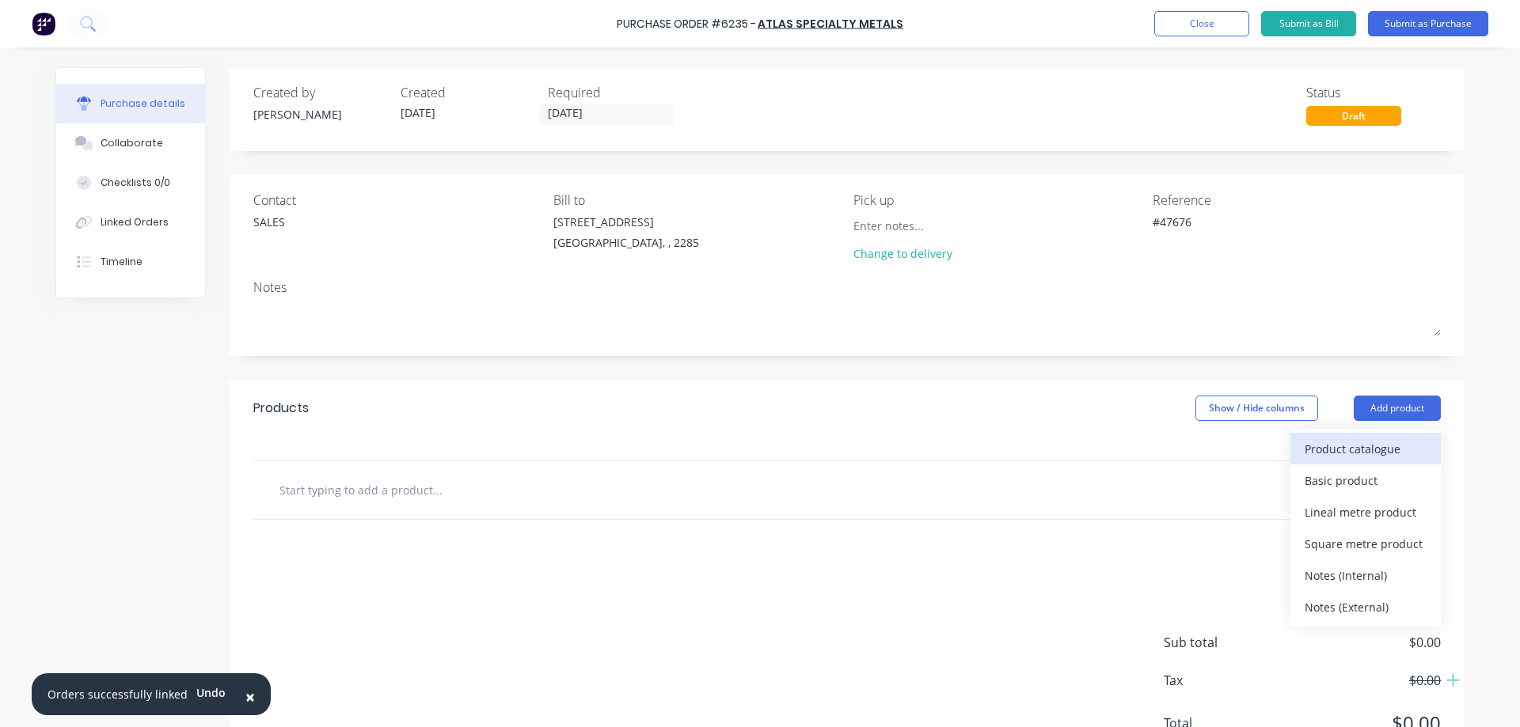
click at [1326, 445] on div "Product catalogue" at bounding box center [1365, 449] width 122 height 23
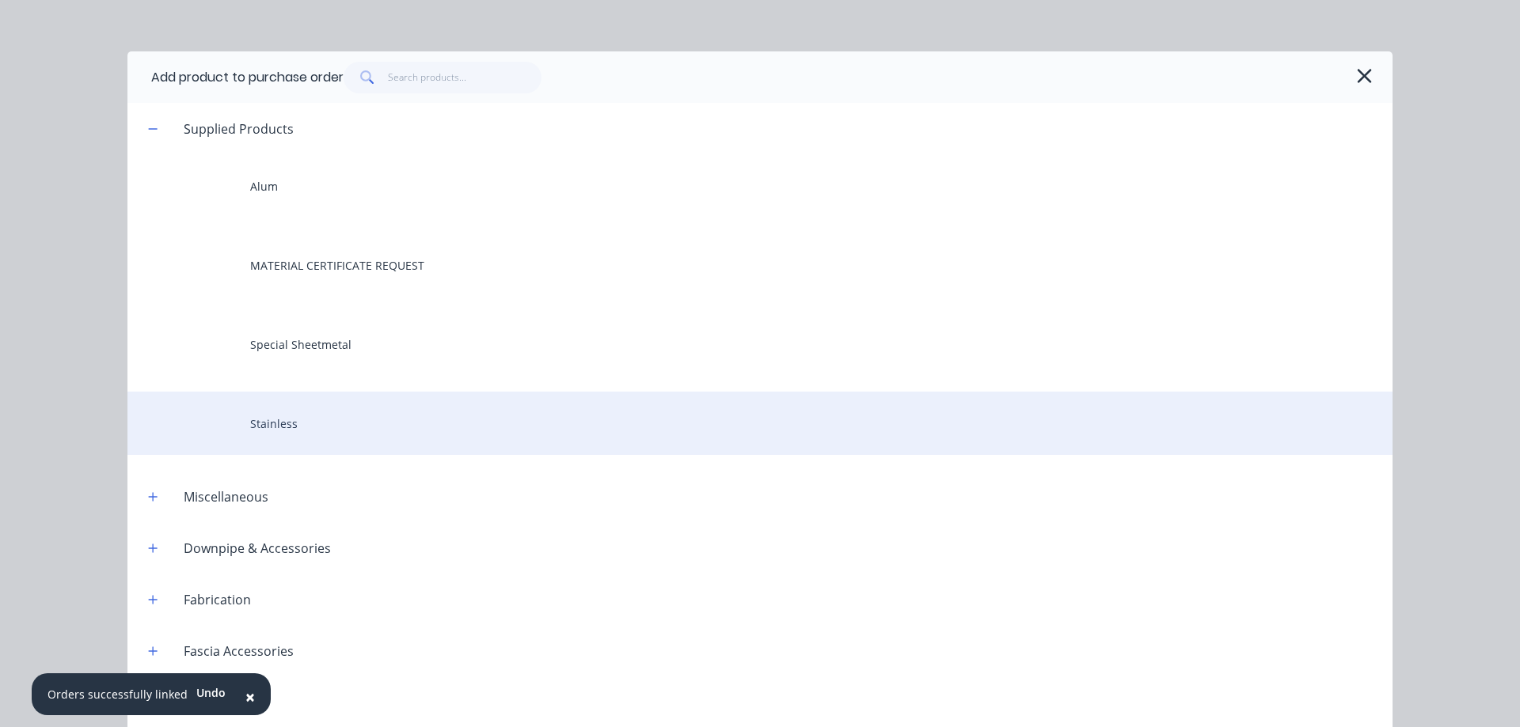
click at [280, 417] on div "Stainless" at bounding box center [759, 423] width 1265 height 63
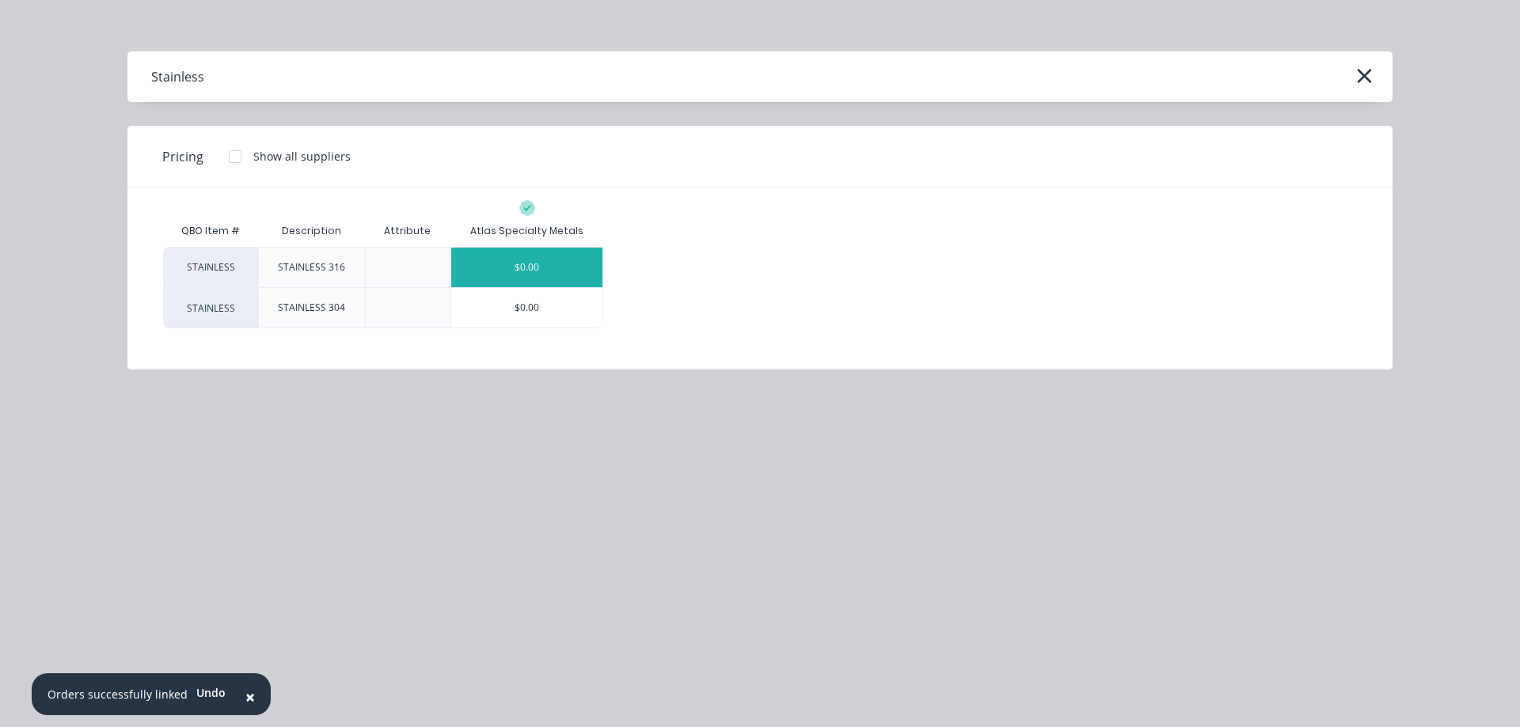
click at [514, 264] on div "$0.00" at bounding box center [526, 268] width 151 height 40
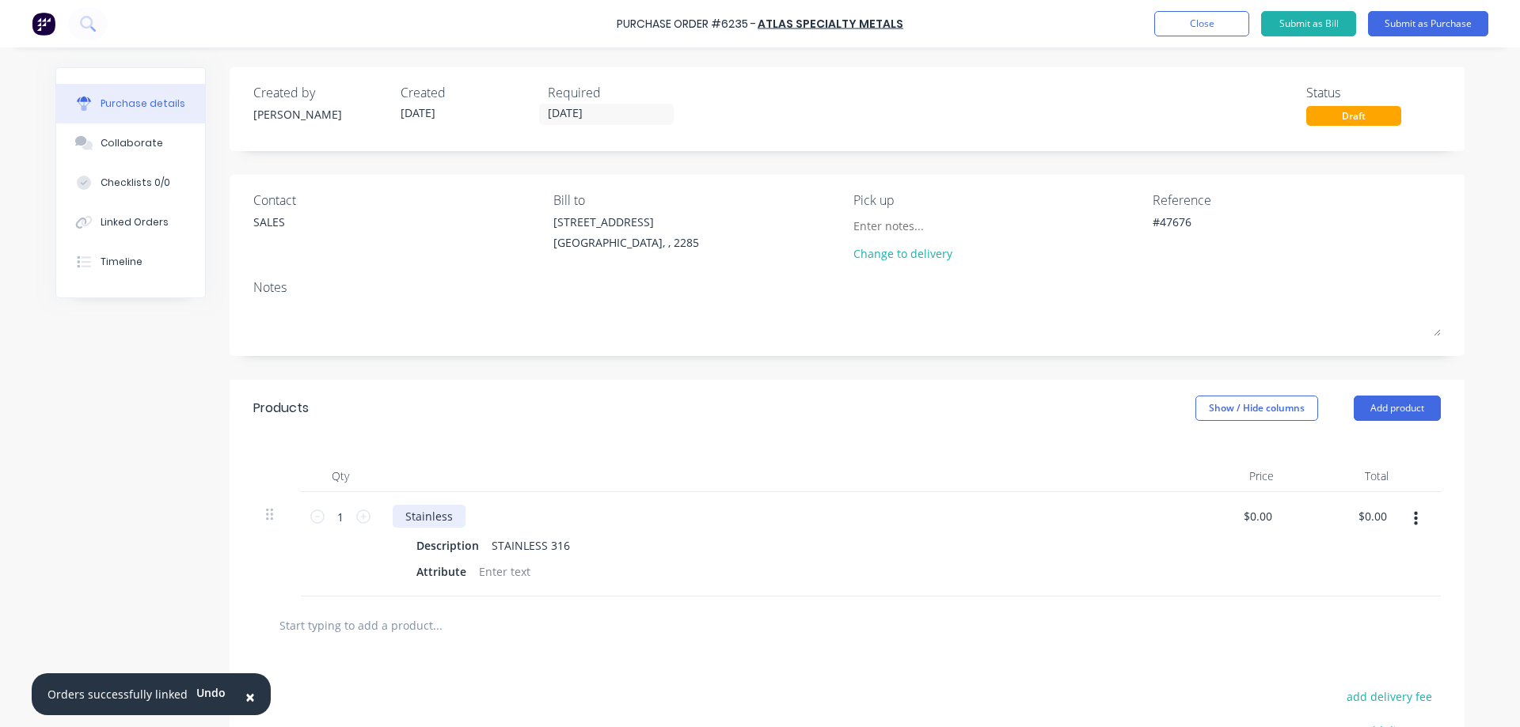
click at [416, 518] on div "Stainless" at bounding box center [429, 516] width 73 height 23
type textarea "x"
click at [416, 518] on div "Stainless" at bounding box center [429, 516] width 73 height 23
click at [442, 550] on div "Description" at bounding box center [447, 545] width 75 height 23
type textarea "x"
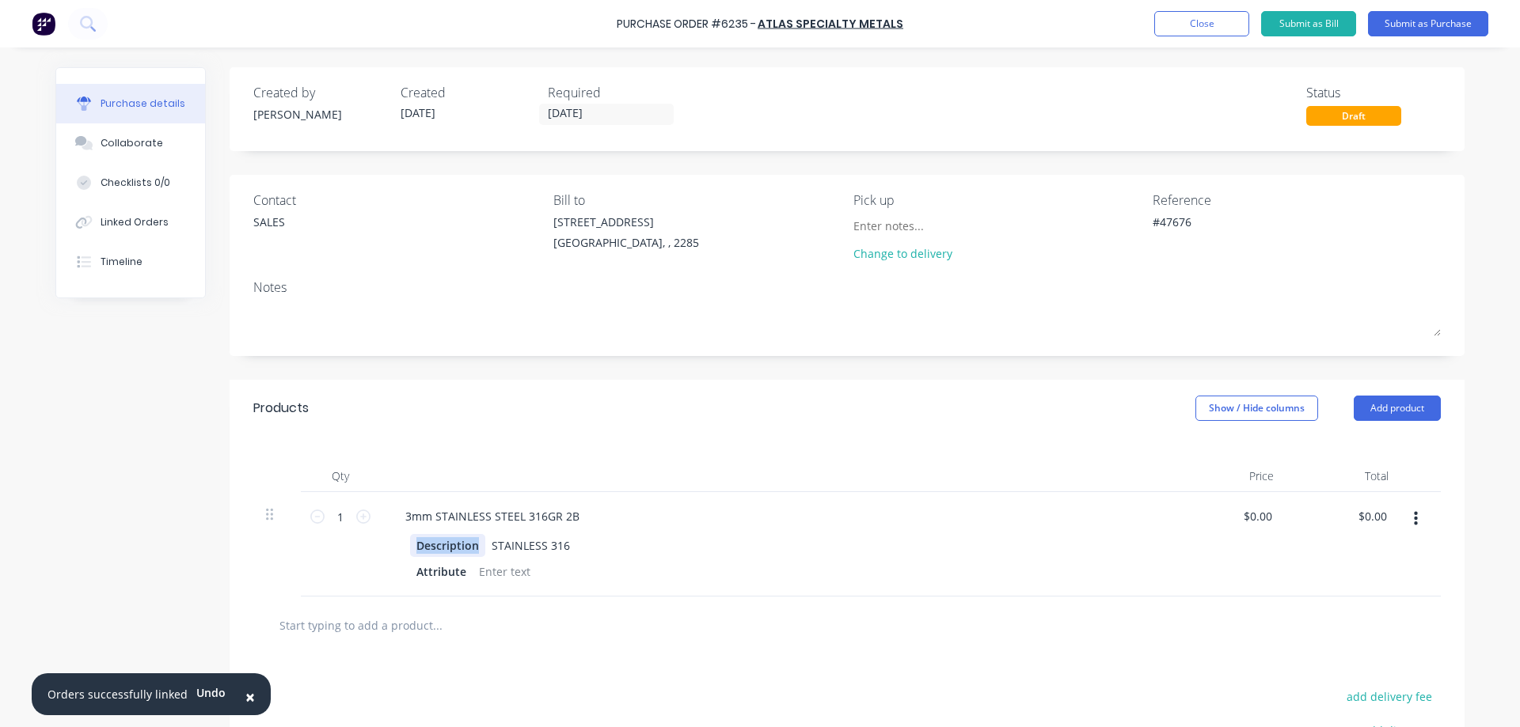
click at [442, 550] on div "Description" at bounding box center [447, 545] width 75 height 23
drag, startPoint x: 477, startPoint y: 548, endPoint x: 725, endPoint y: 560, distance: 248.1
click at [531, 549] on div "STAINLESS 316" at bounding box center [525, 545] width 91 height 23
type textarea "x"
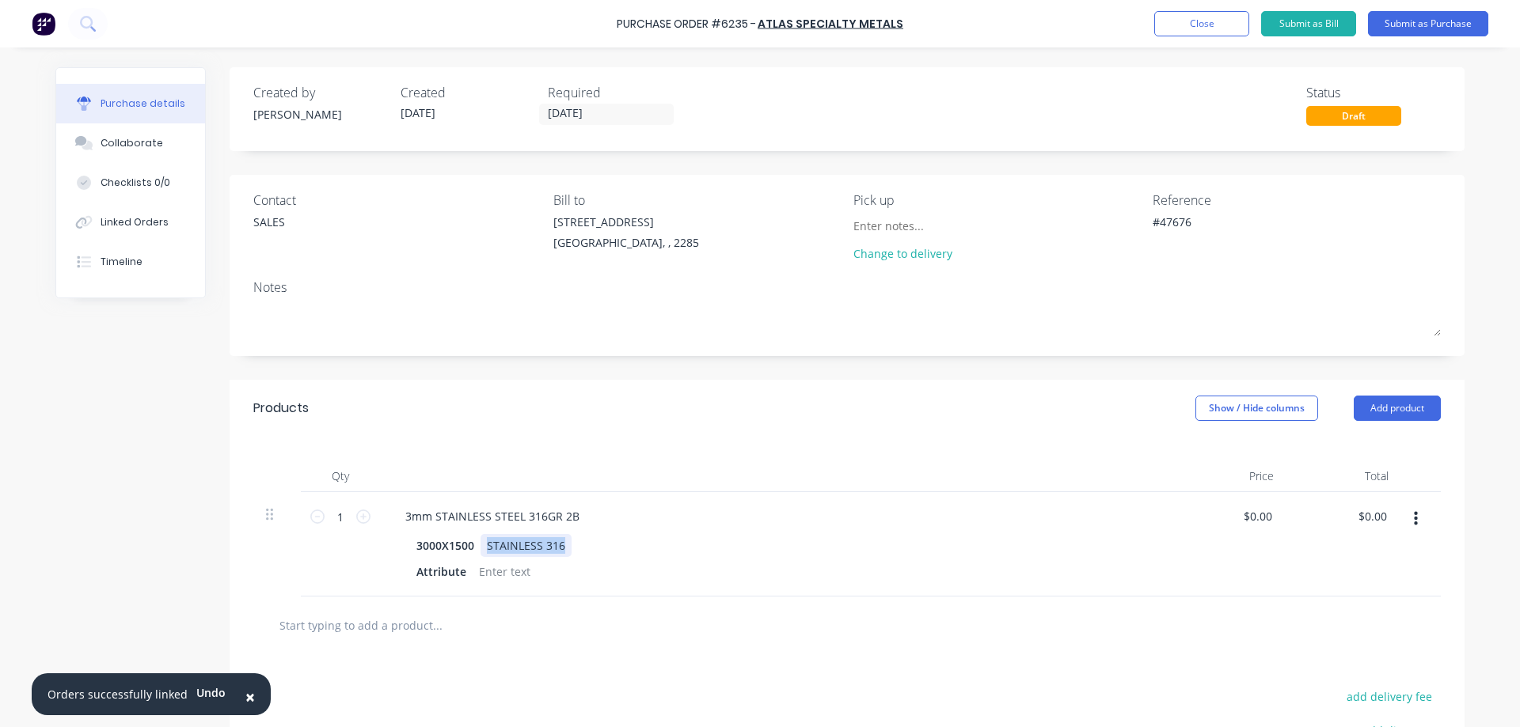
click at [531, 549] on div "STAINLESS 316" at bounding box center [525, 545] width 91 height 23
click at [488, 570] on div at bounding box center [505, 571] width 64 height 23
type textarea "x"
click at [488, 570] on div at bounding box center [505, 571] width 64 height 23
click at [526, 449] on div "Qty Price Total 1 1 3mm STAINLESS STEEL 316GR 2B 3000X1500 Attribute NO FILM $0…" at bounding box center [847, 517] width 1235 height 160
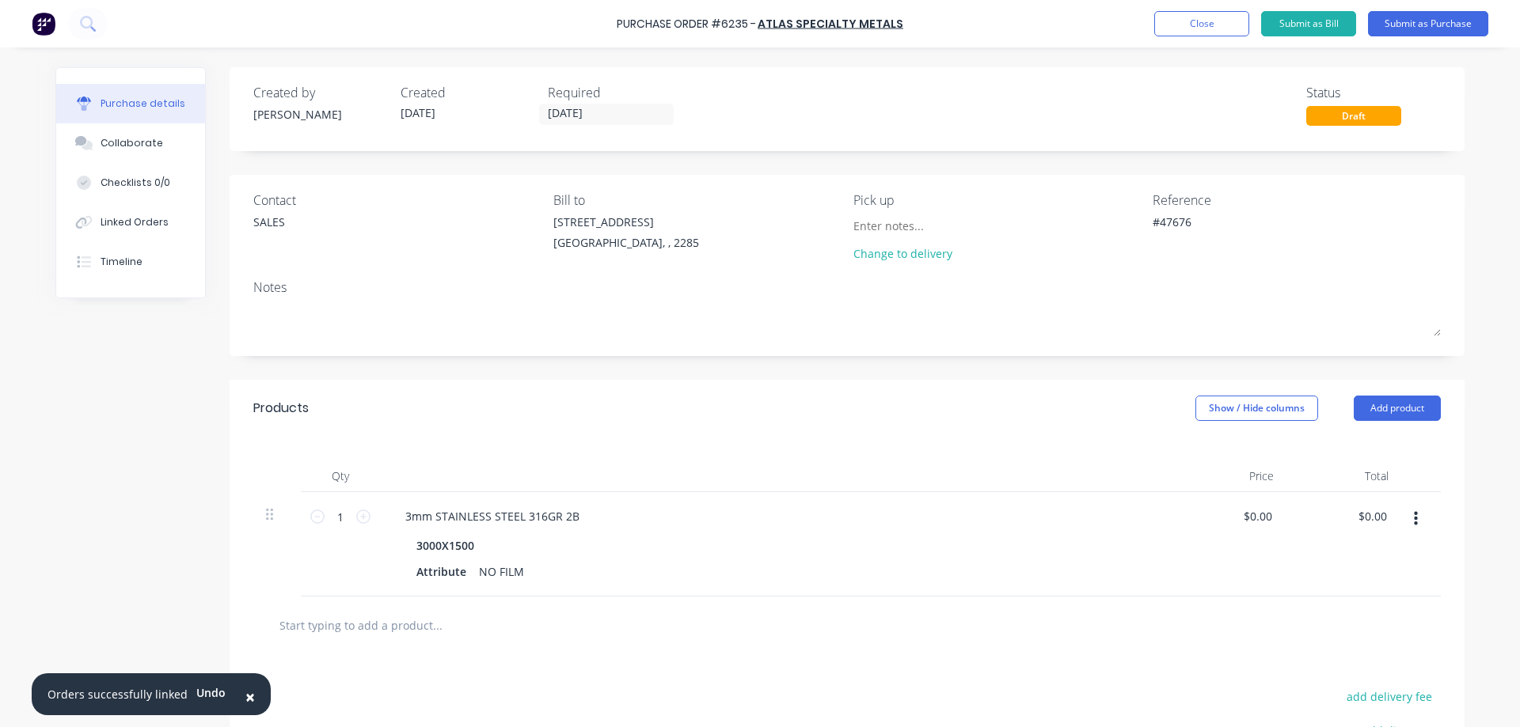
click at [365, 517] on div "1 1" at bounding box center [340, 544] width 79 height 104
click at [356, 518] on icon at bounding box center [363, 517] width 14 height 14
type textarea "x"
type input "2"
click at [1412, 29] on button "Submit as Purchase" at bounding box center [1428, 23] width 120 height 25
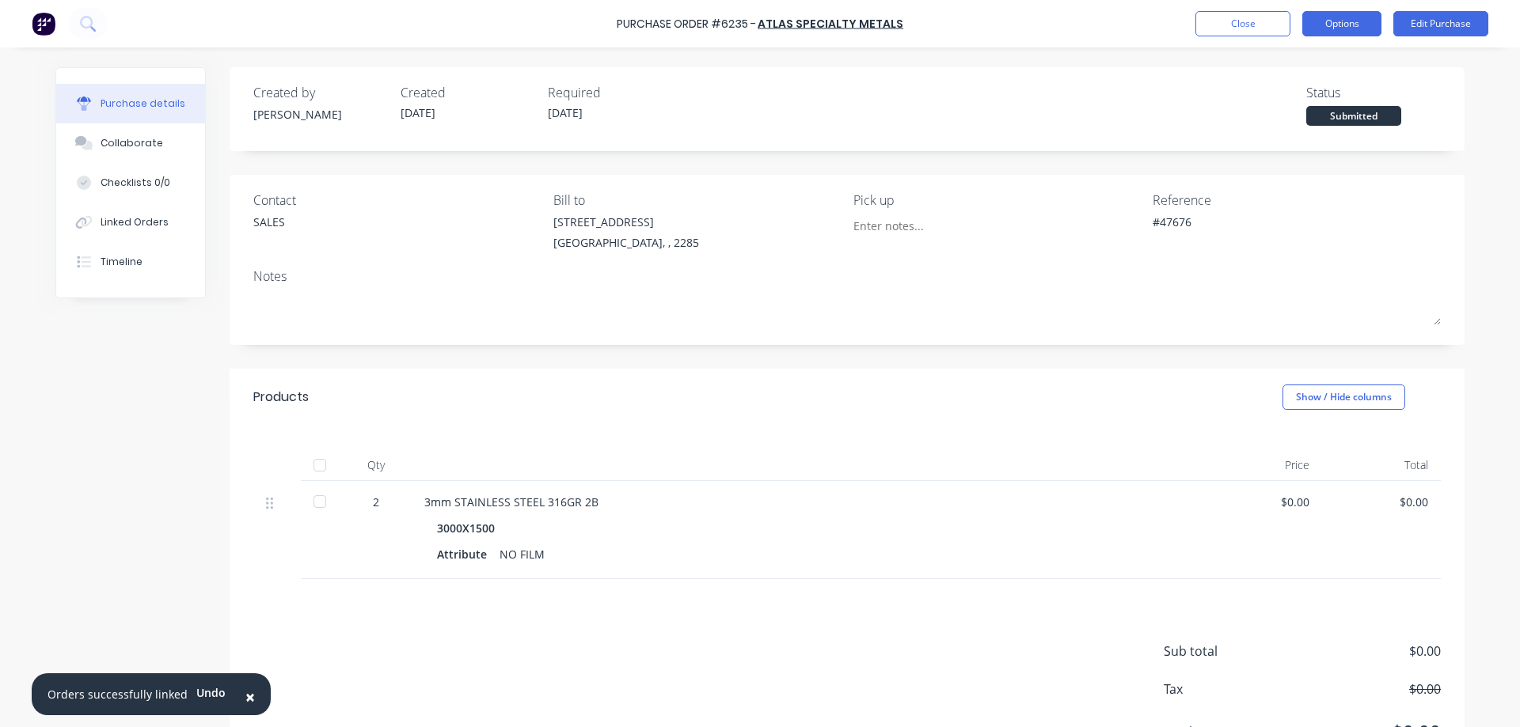
click at [1347, 25] on button "Options" at bounding box center [1341, 23] width 79 height 25
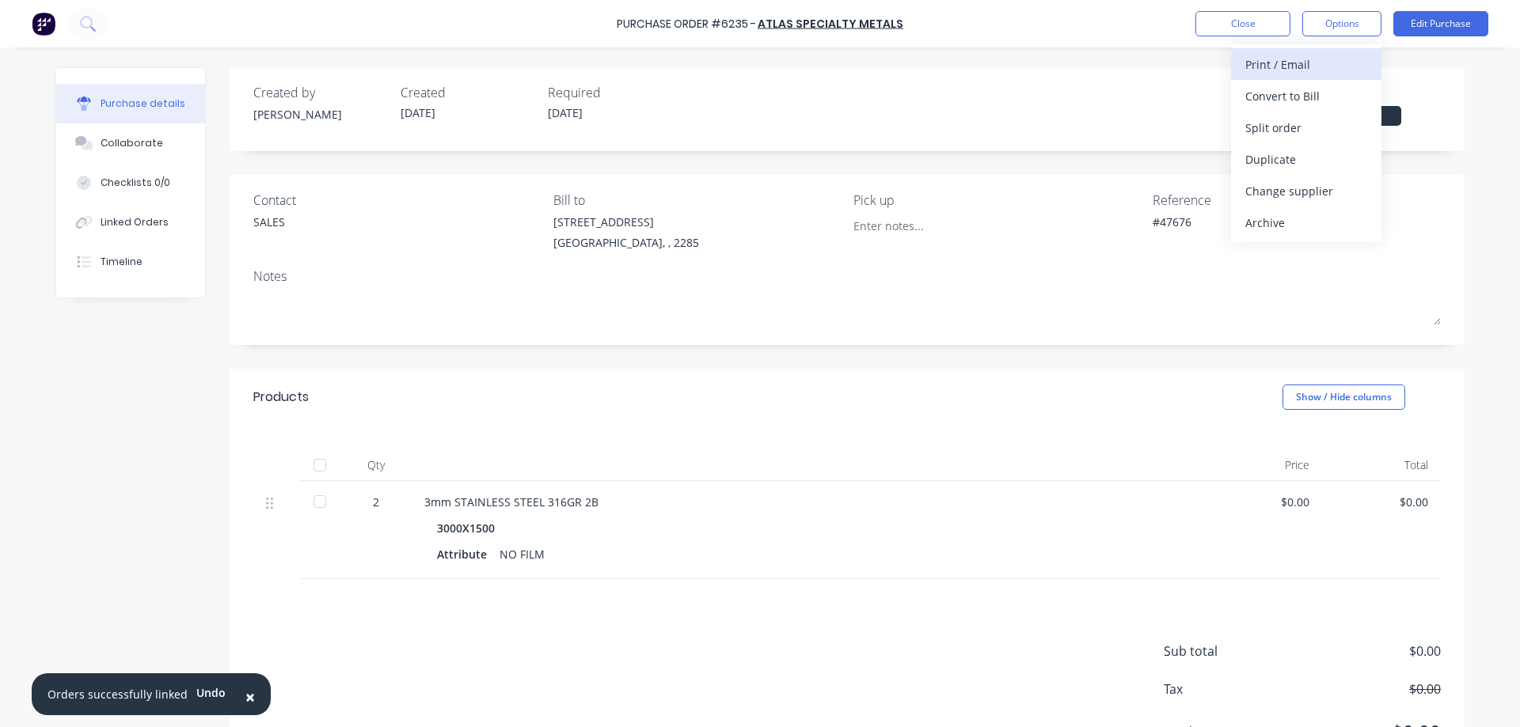
click at [1297, 70] on div "Print / Email" at bounding box center [1306, 64] width 122 height 23
click at [1293, 132] on div "Without pricing" at bounding box center [1306, 127] width 122 height 23
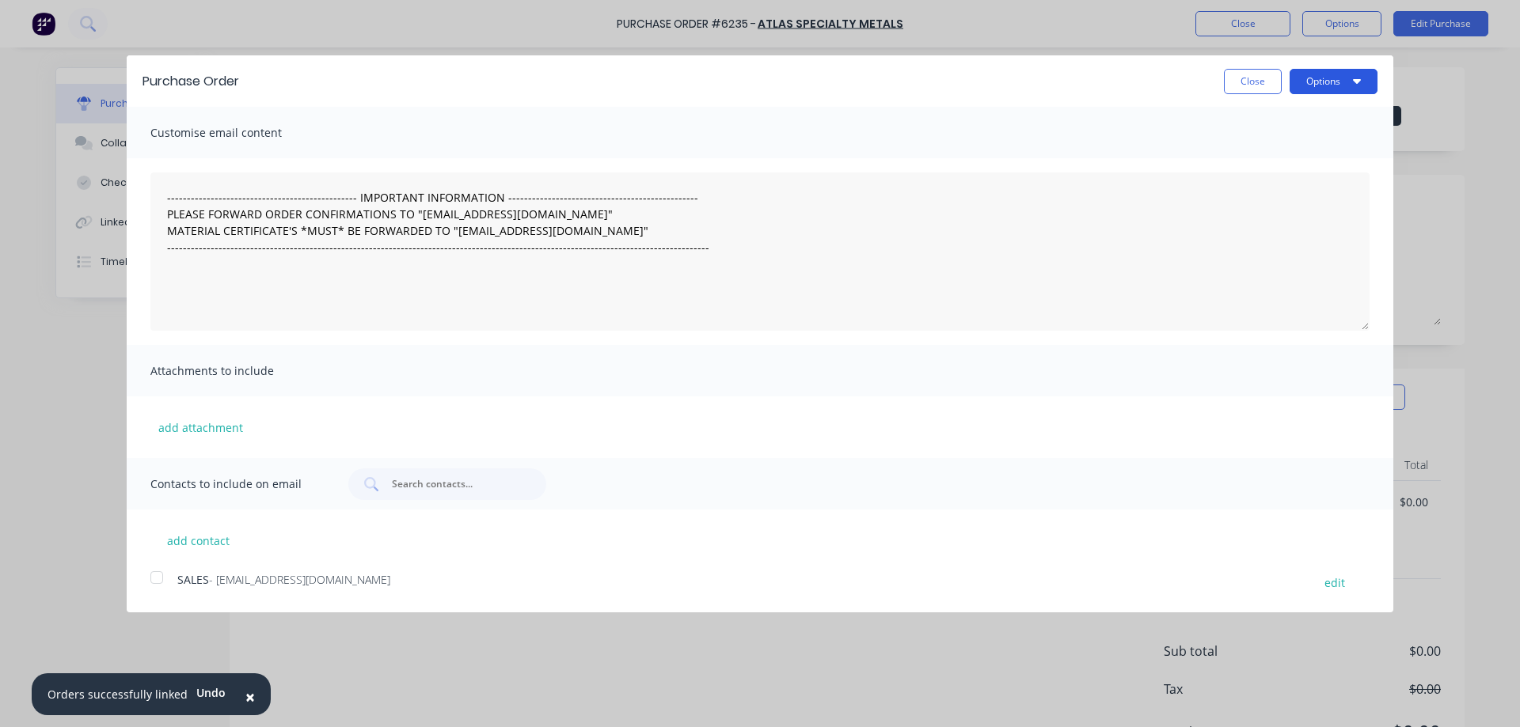
click at [1320, 82] on button "Options" at bounding box center [1333, 81] width 88 height 25
click at [1276, 127] on div "Print" at bounding box center [1302, 121] width 122 height 23
type textarea "x"
